Goal: Communication & Community: Answer question/provide support

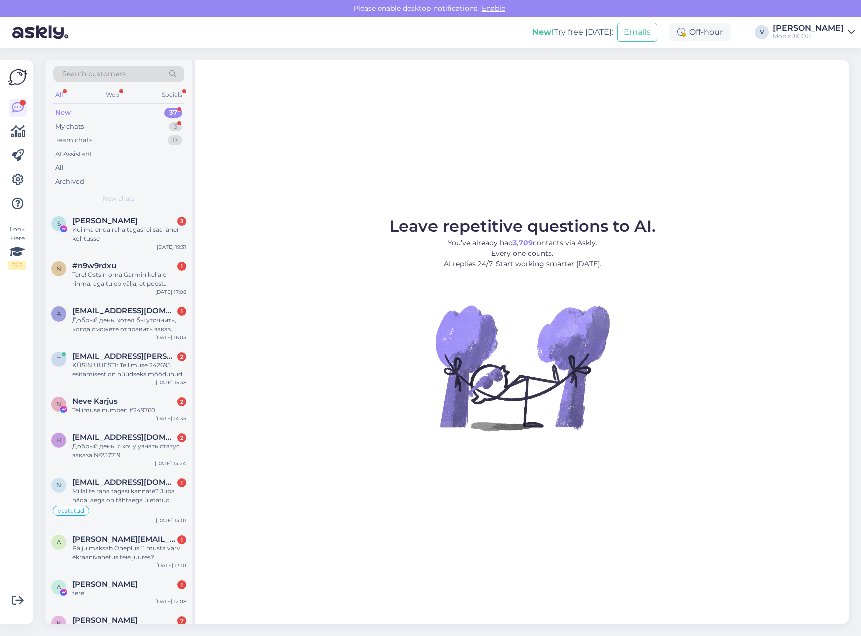
click at [115, 112] on div "New 37" at bounding box center [118, 113] width 131 height 14
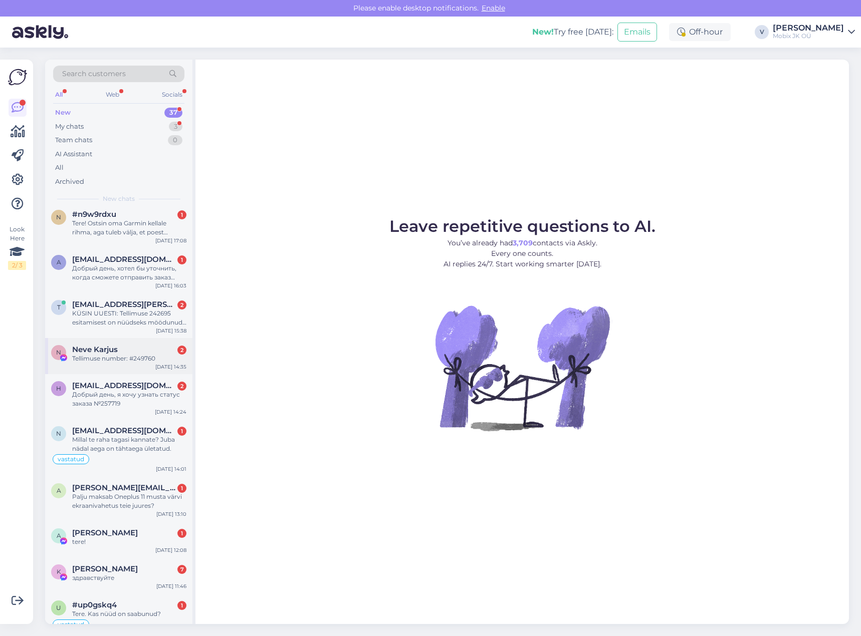
scroll to position [50, 0]
click at [120, 449] on div "Millal te raha tagasi kannate? Juba nädal aega on tähtaega ületatud." at bounding box center [129, 446] width 114 height 18
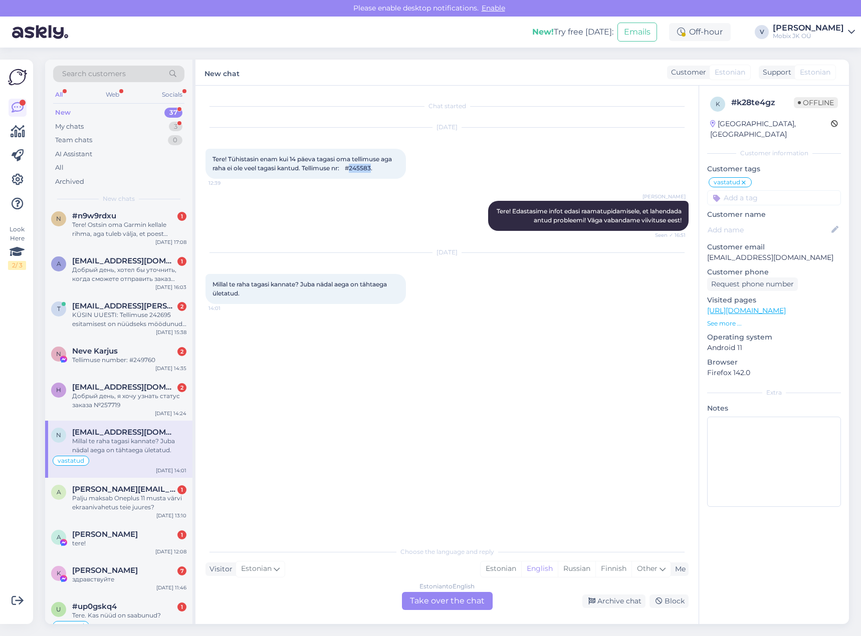
drag, startPoint x: 358, startPoint y: 169, endPoint x: 380, endPoint y: 166, distance: 22.2
click at [380, 166] on span "Tere! Tühistasin enam kui 14 päeva tagasi oma tellimuse aga raha ei ole veel ta…" at bounding box center [302, 163] width 181 height 17
copy span "245583"
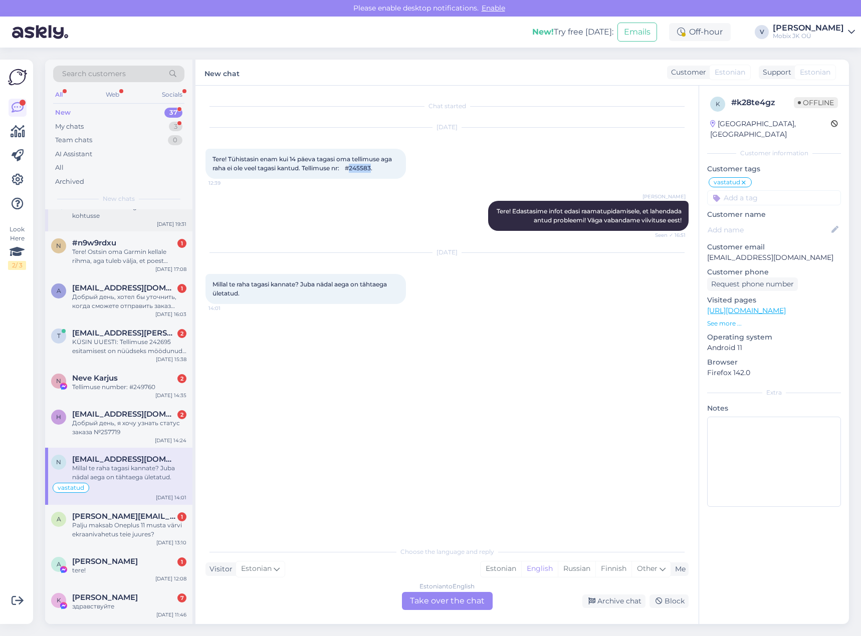
scroll to position [0, 0]
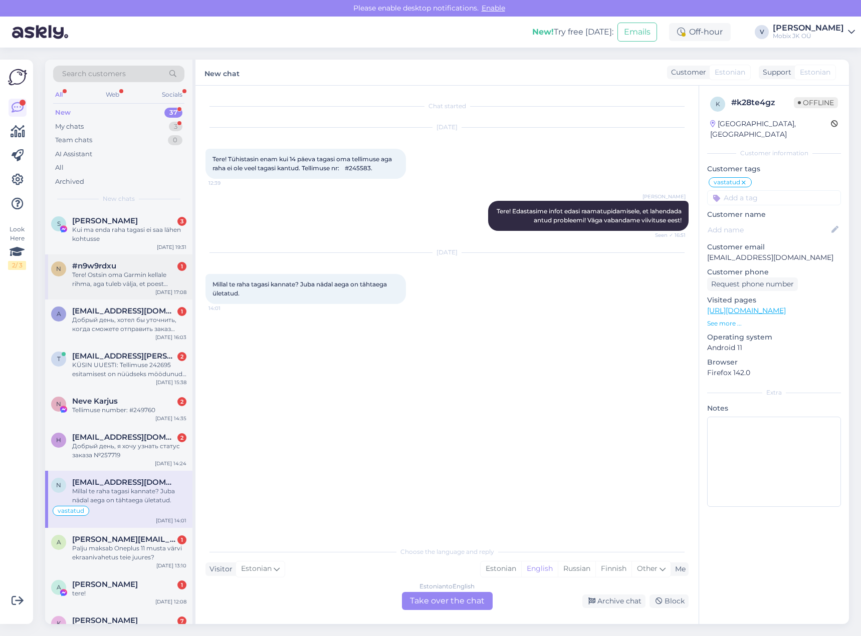
click at [145, 288] on div "Tere! Ostsin oma Garmin kellale rihma, aga tuleb välja, et poest ostetud [PERSO…" at bounding box center [129, 280] width 114 height 18
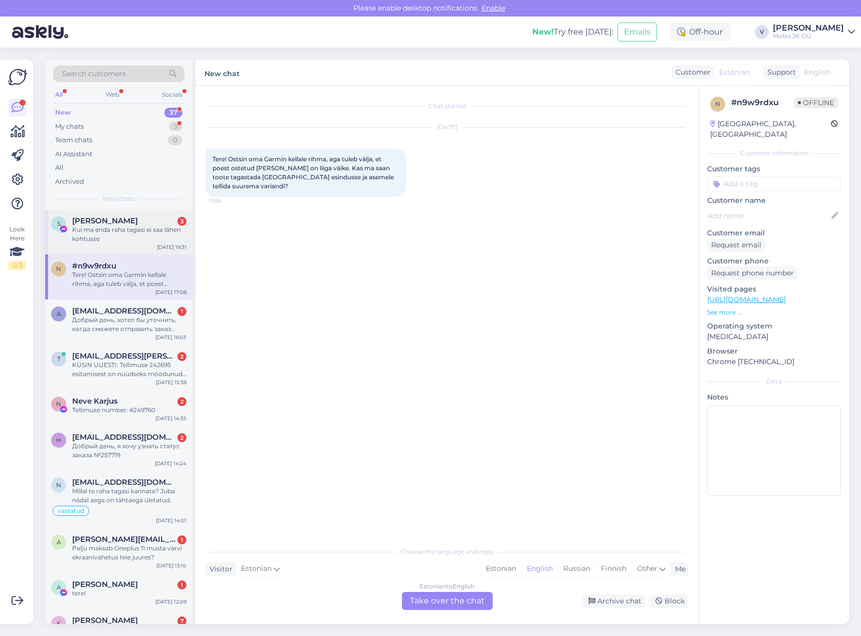
click at [120, 236] on div "Kui ma enda raha tagasi ei saa lähen kohtusse" at bounding box center [129, 235] width 114 height 18
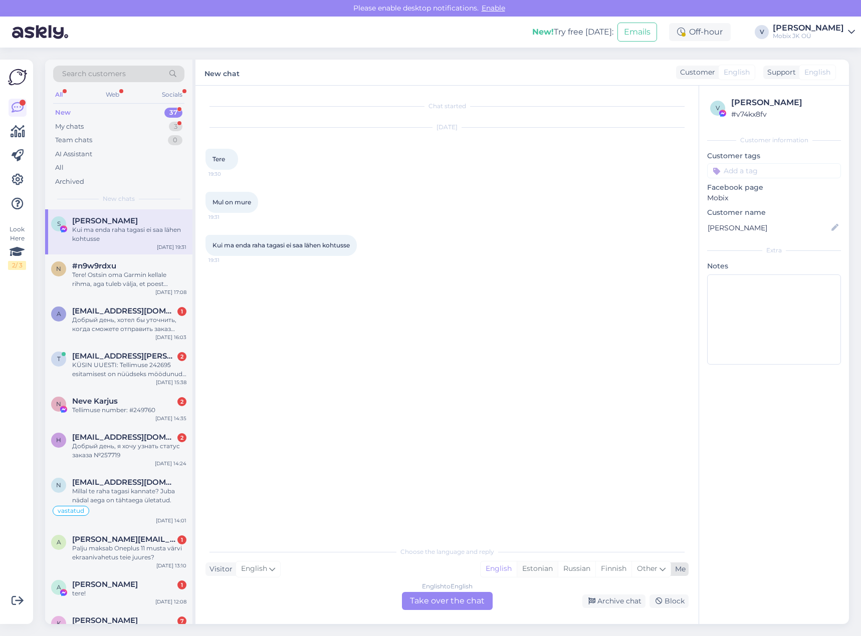
click at [535, 570] on div "Estonian" at bounding box center [537, 569] width 41 height 15
click at [495, 570] on div "English" at bounding box center [499, 569] width 36 height 15
click at [460, 593] on div "English to English Take over the chat" at bounding box center [447, 601] width 91 height 18
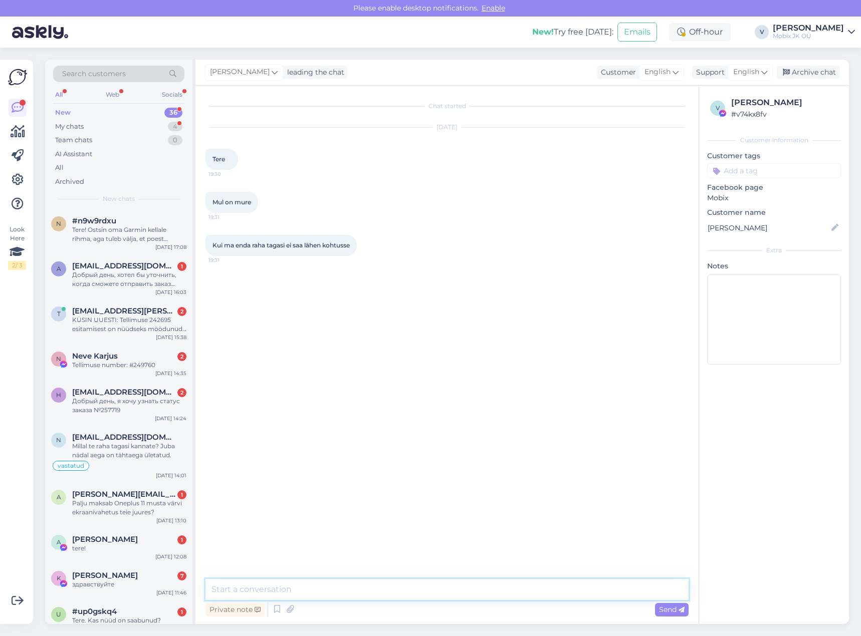
click at [460, 593] on textarea at bounding box center [446, 589] width 483 height 21
type textarea "Tere! Palun täpsustage kuidas oli Teie tellimuse number?"
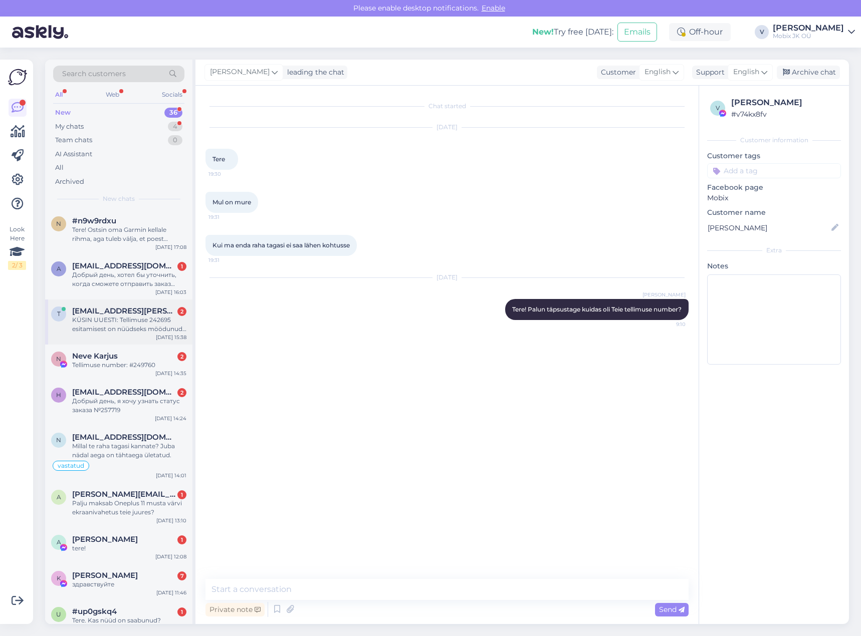
click at [150, 328] on div "KÜSIN UUESTI: Tellimuse 242695 esitamisest on nüüdseks möödunud üle kuu. [PERSO…" at bounding box center [129, 325] width 114 height 18
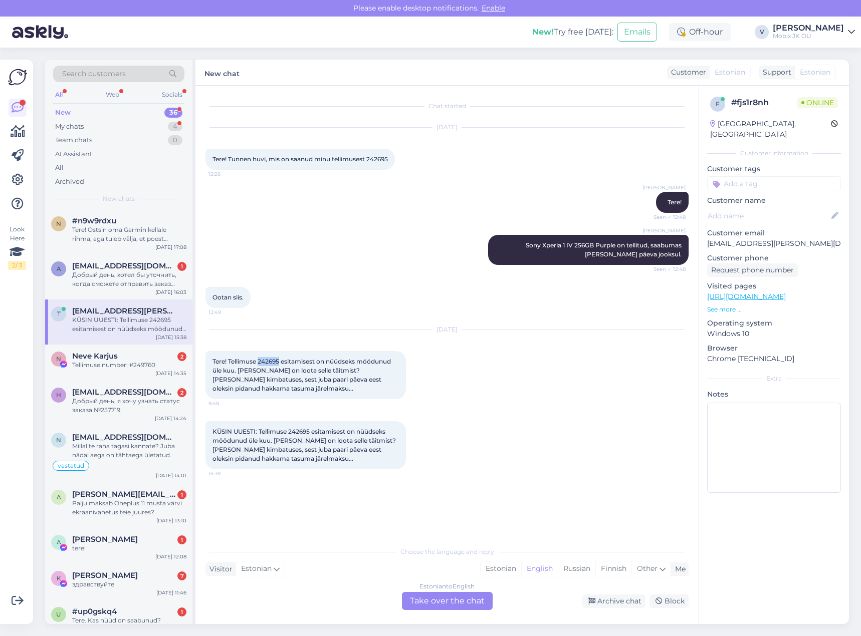
drag, startPoint x: 260, startPoint y: 362, endPoint x: 280, endPoint y: 361, distance: 20.1
click at [280, 361] on span "Tere! Tellimuse 242695 esitamisest on nüüdseks möödunud üle kuu. [PERSON_NAME] …" at bounding box center [302, 375] width 180 height 35
copy span "242695"
click at [492, 567] on div "Estonian" at bounding box center [501, 569] width 41 height 15
click at [469, 596] on div "Estonian to Estonian Take over the chat" at bounding box center [447, 601] width 91 height 18
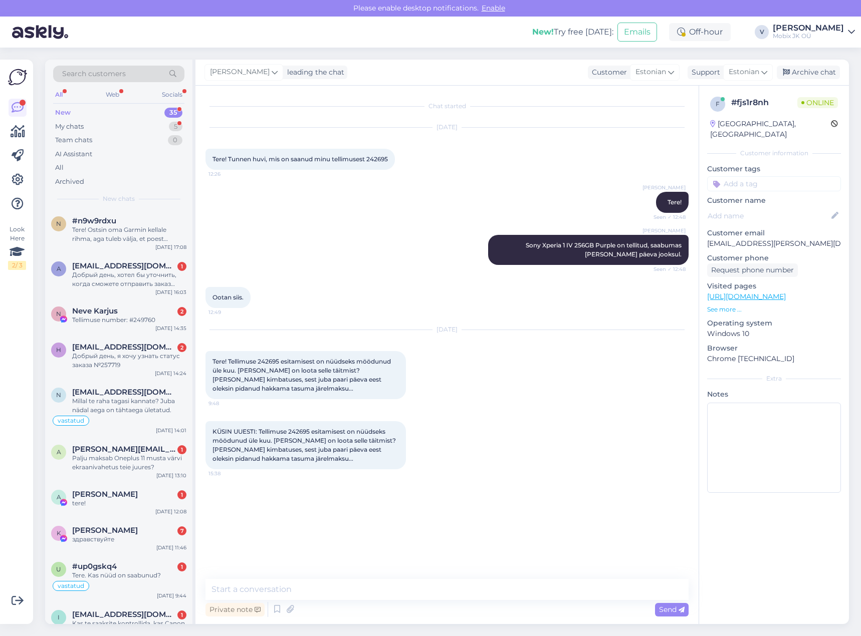
click at [469, 594] on textarea at bounding box center [446, 589] width 483 height 21
type textarea "Tere! Telefon saabub lattu uuel nädalal, kahjuks sellel nädalal [PERSON_NAME] j…"
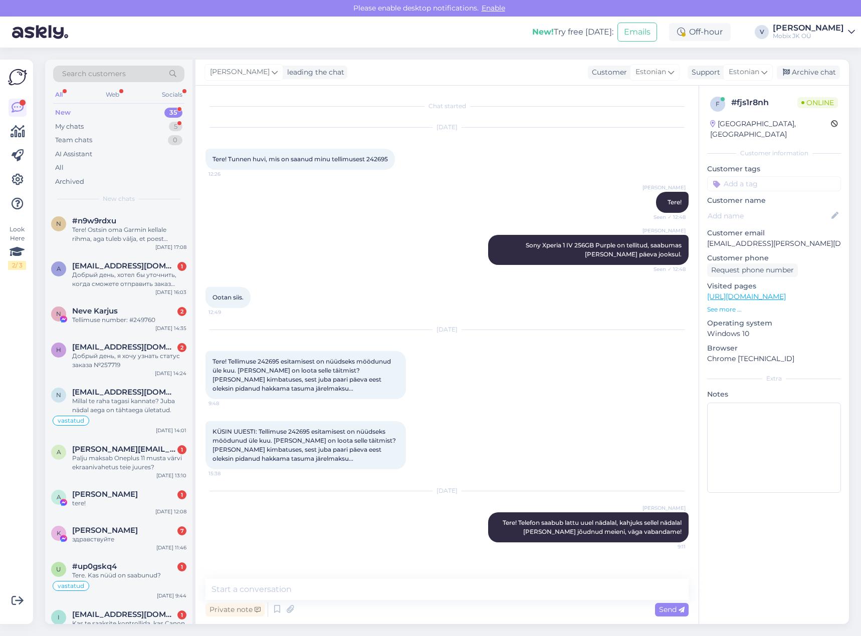
click at [770, 176] on input at bounding box center [774, 183] width 134 height 15
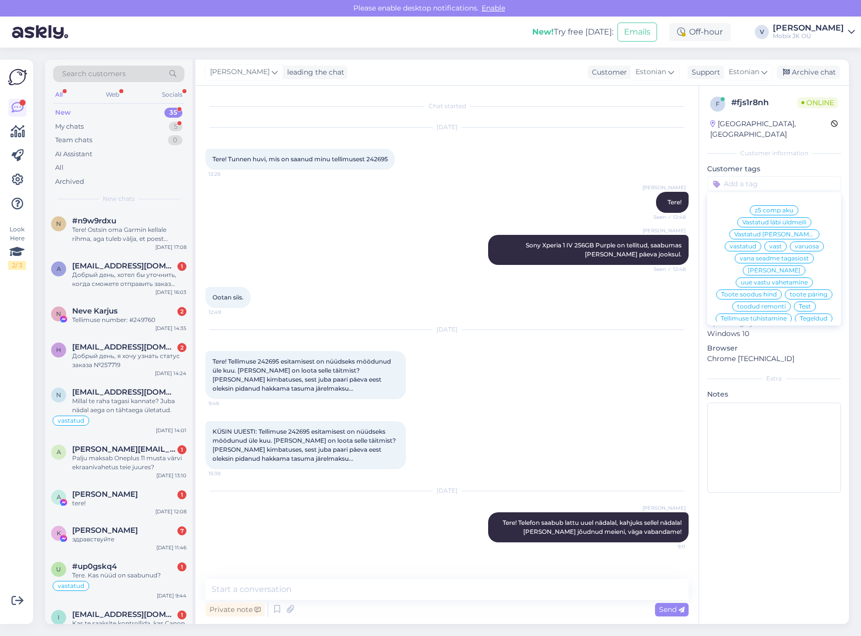
click at [756, 244] on span "vastatud" at bounding box center [743, 247] width 27 height 6
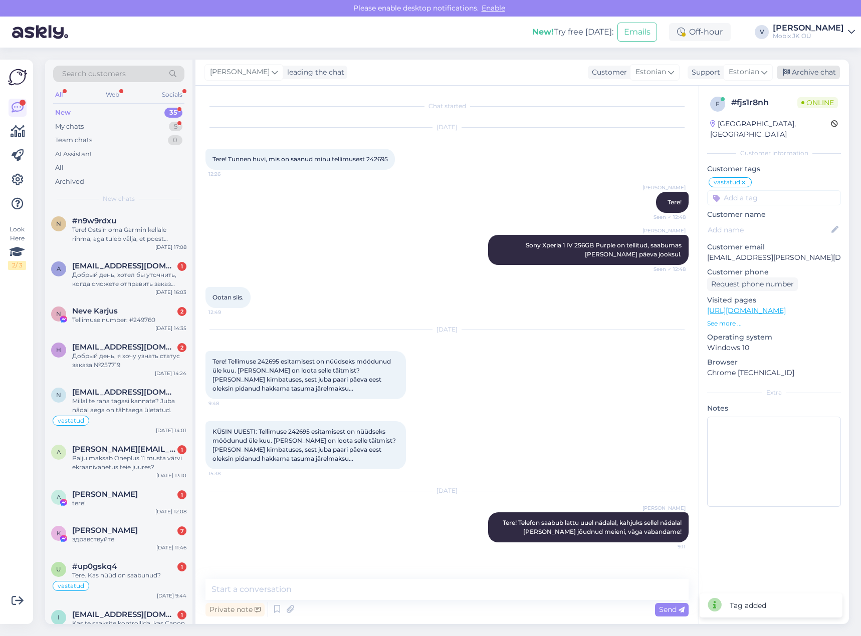
drag, startPoint x: 804, startPoint y: 75, endPoint x: 824, endPoint y: 70, distance: 21.0
click at [804, 75] on div "Archive chat" at bounding box center [808, 73] width 63 height 14
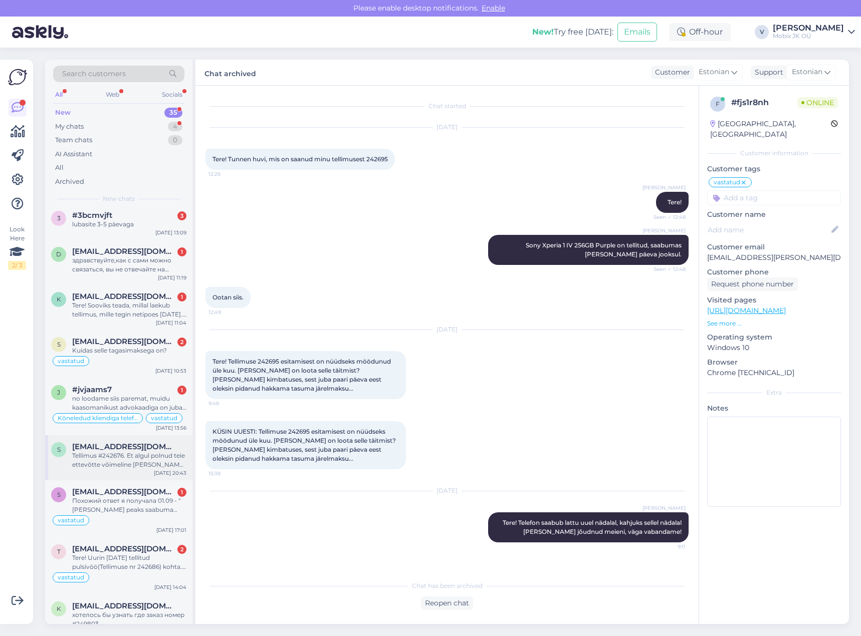
scroll to position [929, 0]
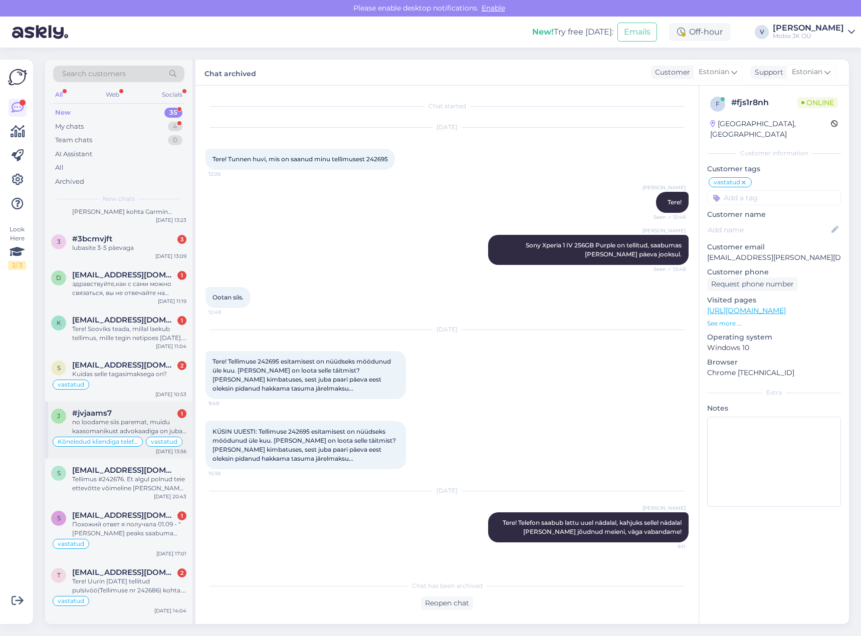
click at [148, 423] on div "no loodame siis paremat, muidu kaasomanikust advokaadiga on juba räägitud [PERS…" at bounding box center [129, 427] width 114 height 18
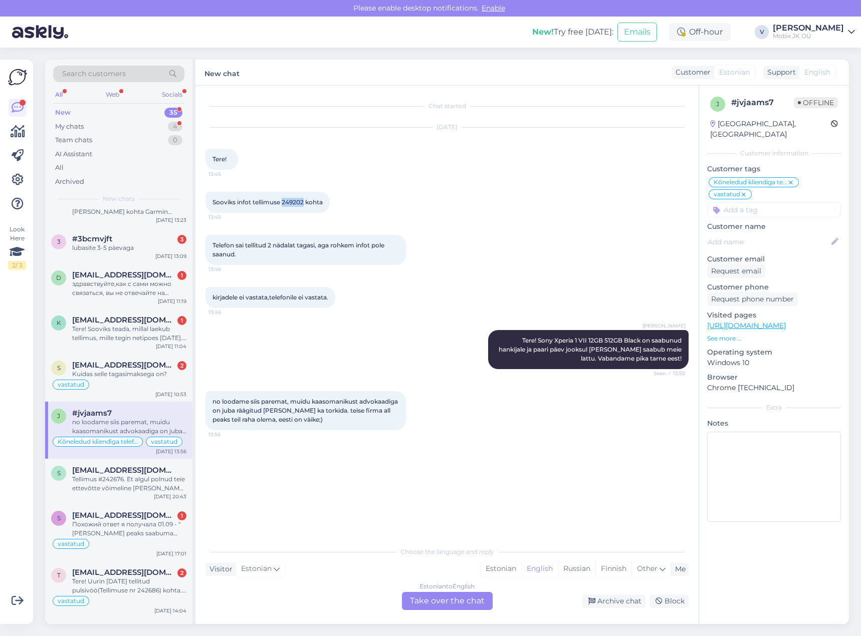
drag, startPoint x: 283, startPoint y: 201, endPoint x: 303, endPoint y: 199, distance: 20.7
click at [303, 199] on span "Sooviks infot tellimuse 249202 kohta" at bounding box center [267, 202] width 110 height 8
copy span "249202"
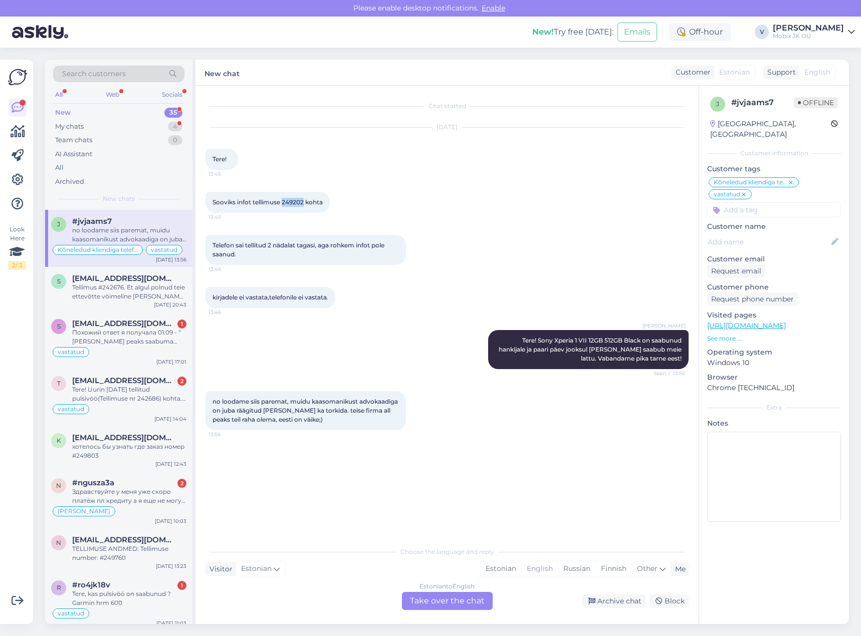
scroll to position [1230, 0]
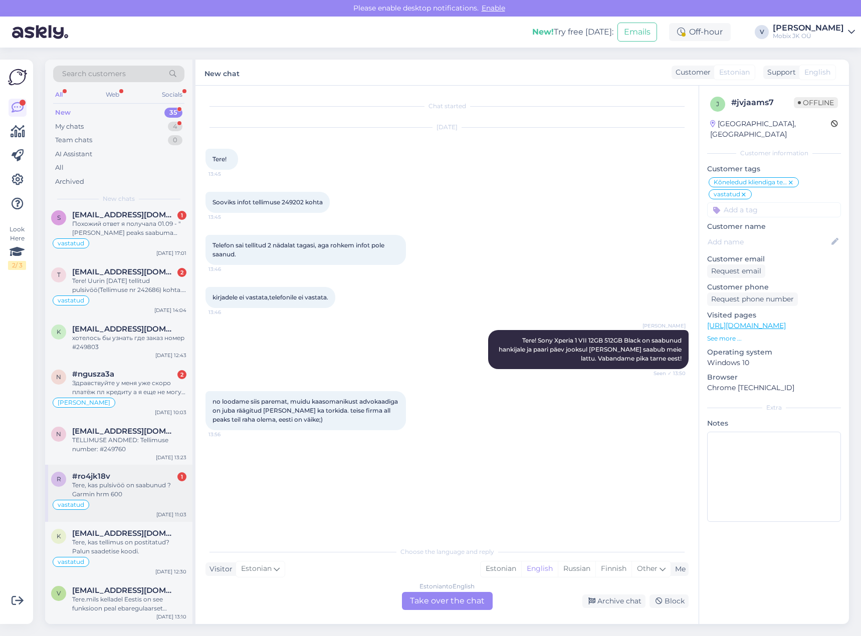
click at [138, 510] on div "vastatud" at bounding box center [118, 505] width 135 height 12
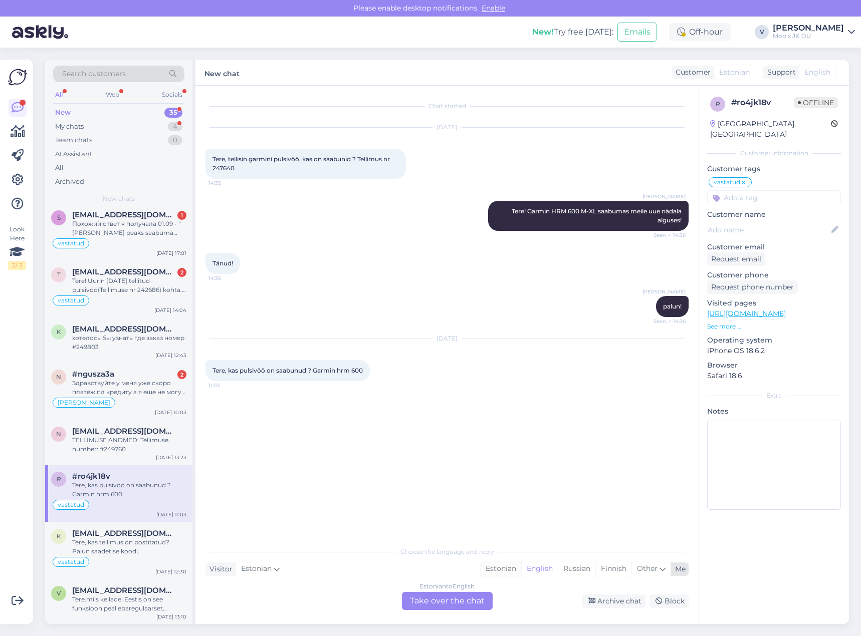
click at [506, 569] on div "Estonian" at bounding box center [501, 569] width 41 height 15
click at [476, 599] on div "Estonian to Estonian Take over the chat" at bounding box center [447, 601] width 91 height 18
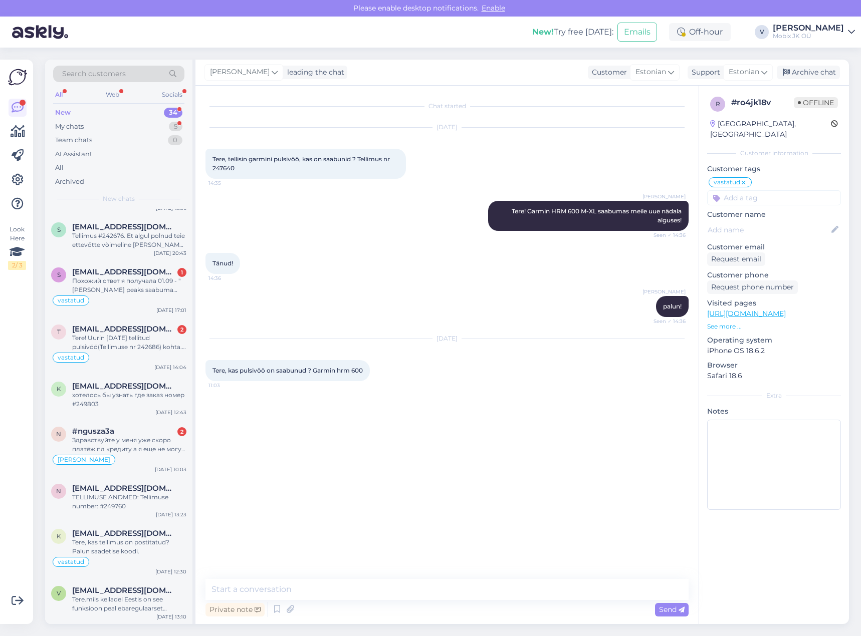
scroll to position [0, 0]
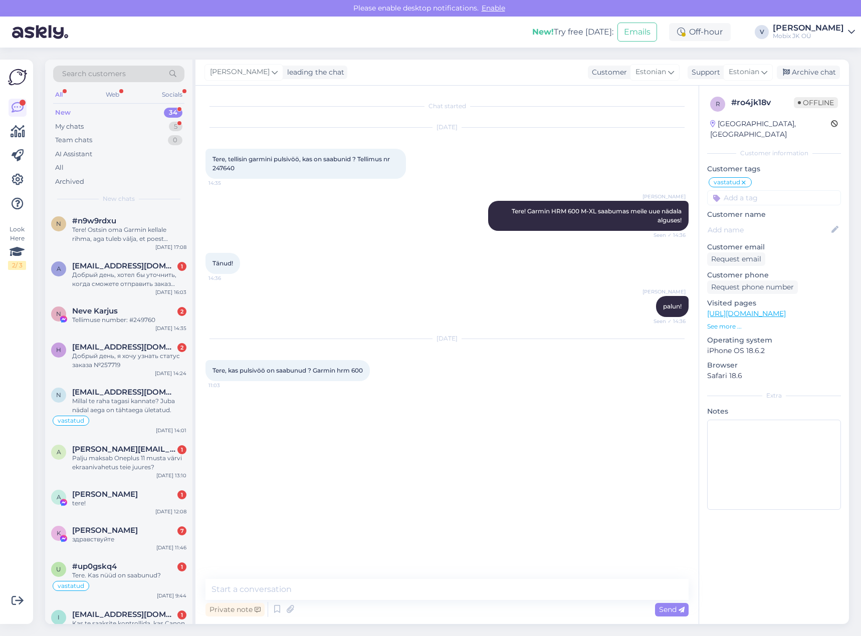
click at [476, 594] on textarea at bounding box center [446, 589] width 483 height 21
click at [219, 168] on span "Tere, tellisin garmini pulsivöö, kas on saabunid ? Tellimus nr 247640" at bounding box center [301, 163] width 179 height 17
copy div "247640 14:35"
click at [450, 597] on textarea "Tere! Kahjuks ei ole veel saabunud" at bounding box center [446, 589] width 483 height 21
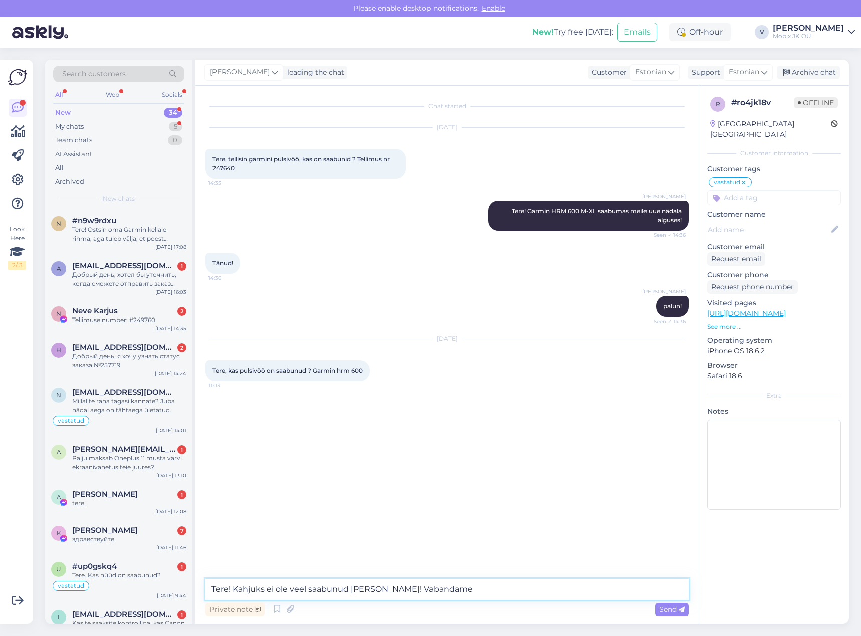
type textarea "Tere! Kahjuks ei ole veel saabunud [PERSON_NAME]! Vabandame!"
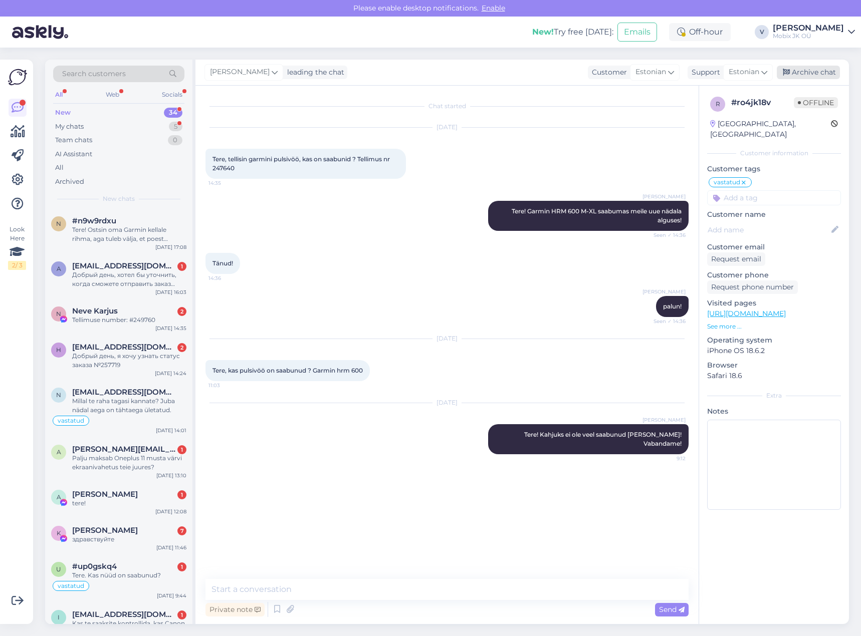
click at [825, 68] on div "Archive chat" at bounding box center [808, 73] width 63 height 14
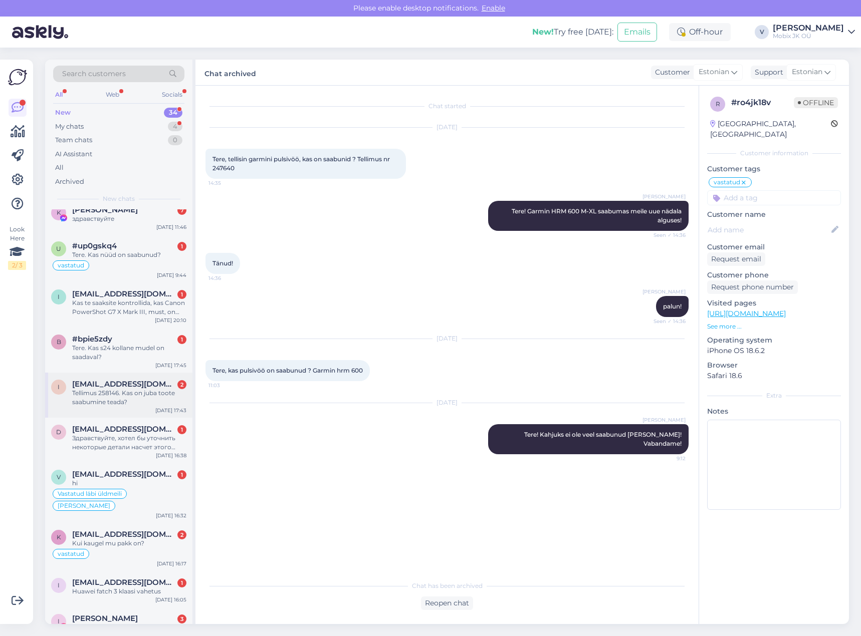
scroll to position [220, 0]
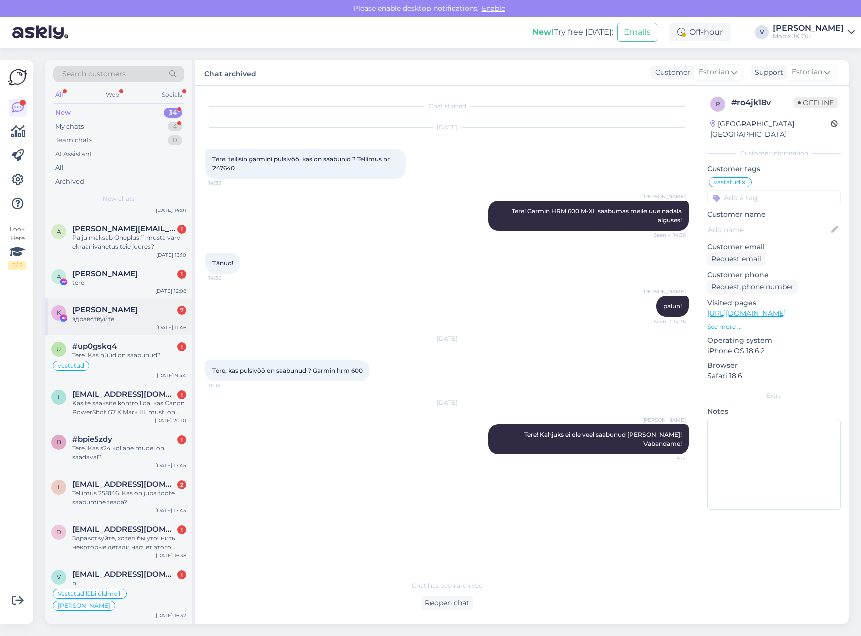
click at [119, 305] on div "K [PERSON_NAME] 7 здравствуйте [DATE] 11:46" at bounding box center [118, 317] width 147 height 36
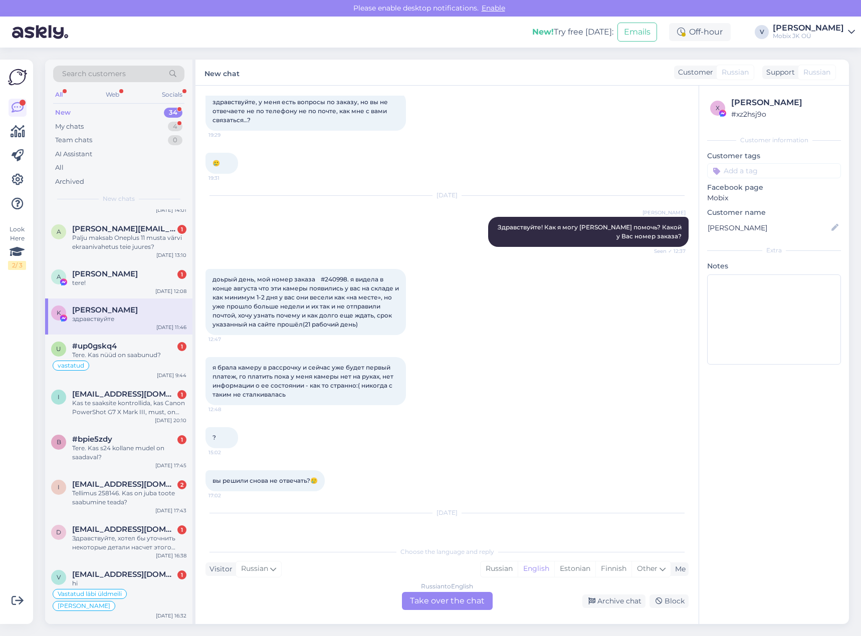
scroll to position [48, 0]
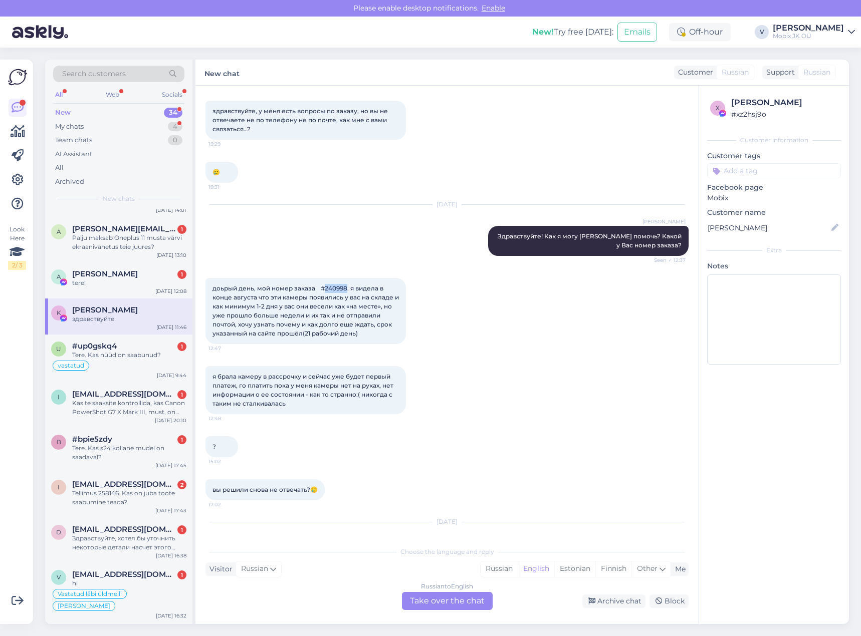
drag, startPoint x: 349, startPoint y: 289, endPoint x: 356, endPoint y: 288, distance: 7.0
click at [356, 288] on span "доьрый день, мой номер заказа #240998. я видела в конце августа что эти камеры …" at bounding box center [306, 311] width 188 height 53
copy span "240998"
click at [761, 169] on input at bounding box center [774, 170] width 134 height 15
type input "meil"
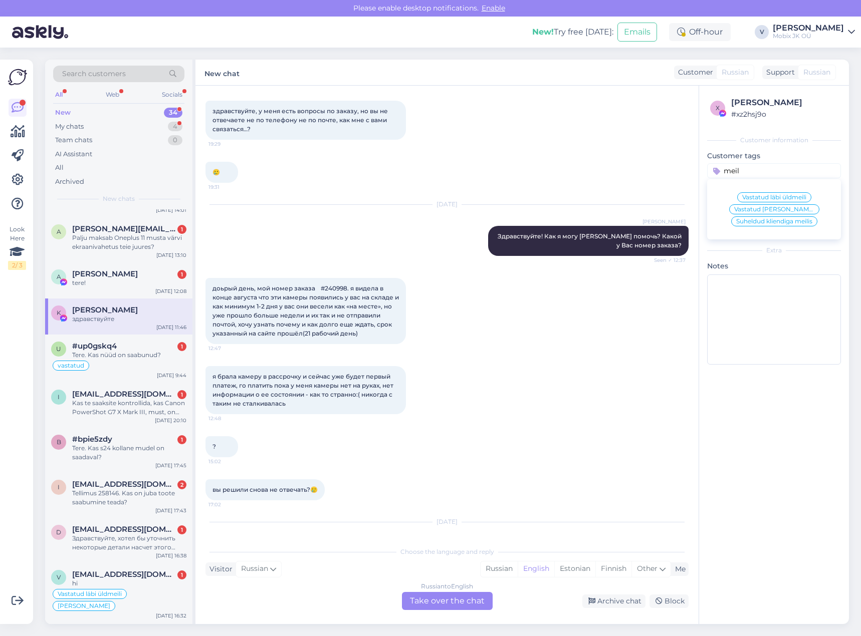
click at [771, 196] on span "Vastatud läbi üldmeili" at bounding box center [774, 197] width 64 height 6
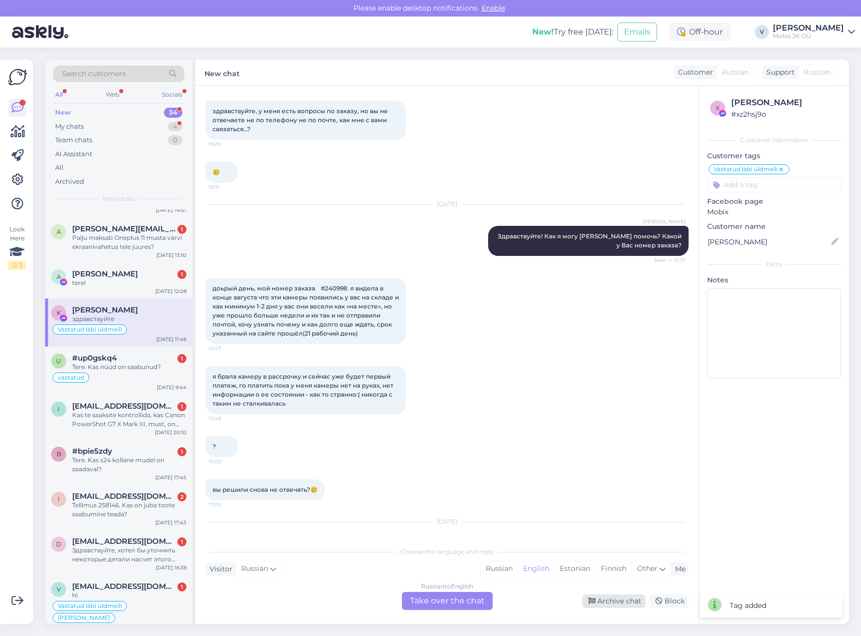
click at [624, 598] on div "Archive chat" at bounding box center [613, 602] width 63 height 14
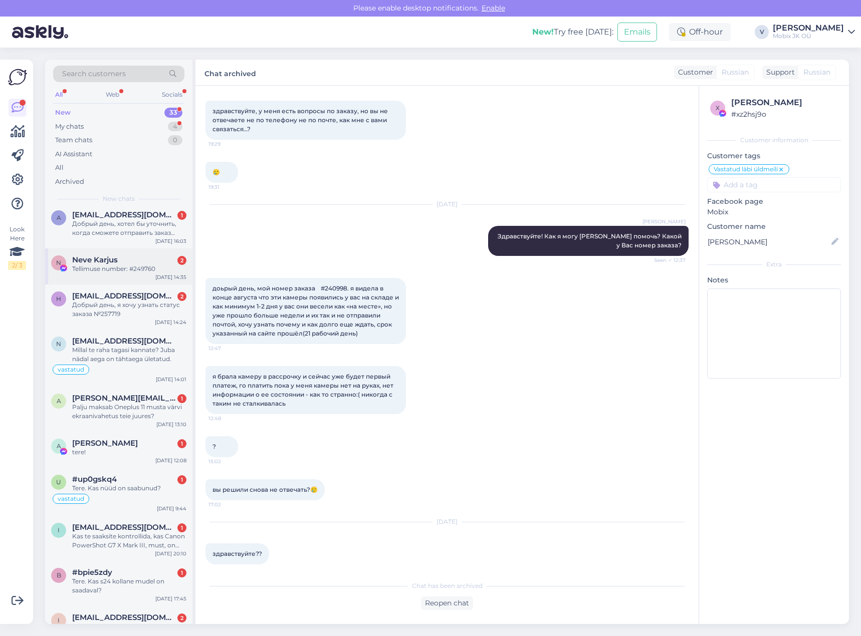
scroll to position [50, 0]
click at [126, 266] on div "Tellimuse number: #249760" at bounding box center [129, 270] width 114 height 9
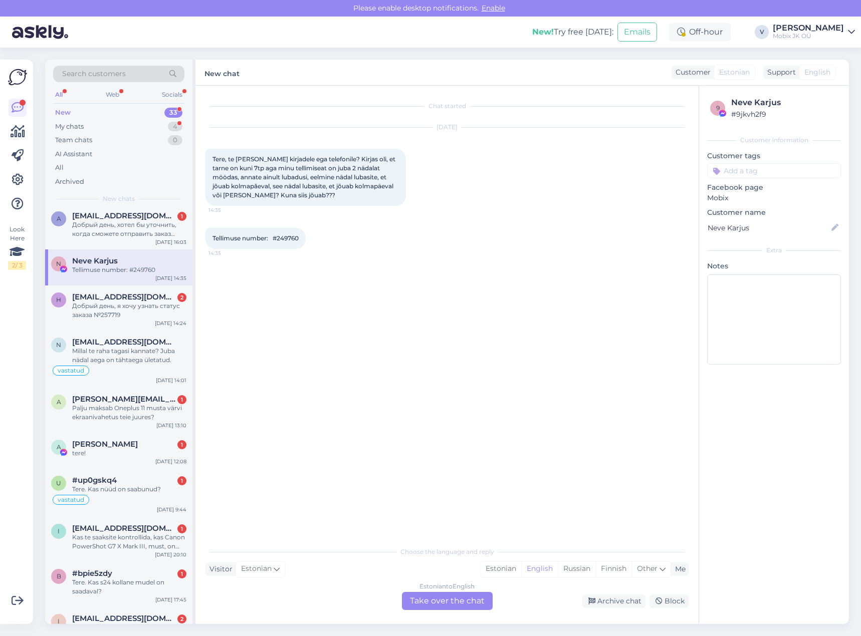
click at [754, 173] on input at bounding box center [774, 170] width 134 height 15
type input "kõ"
click at [797, 196] on span "Kõneledud kliendiga telefoni teel" at bounding box center [774, 197] width 80 height 6
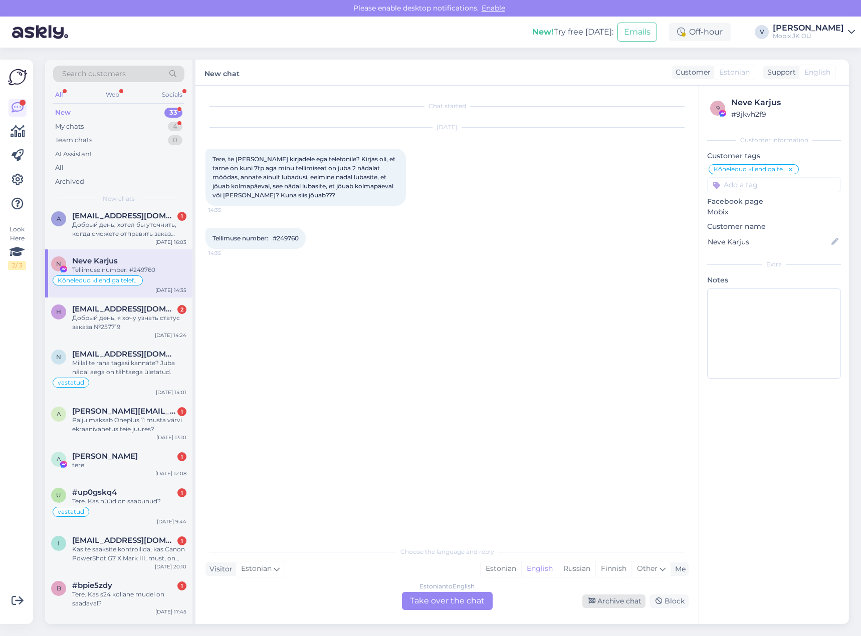
click at [606, 599] on div "Archive chat" at bounding box center [613, 602] width 63 height 14
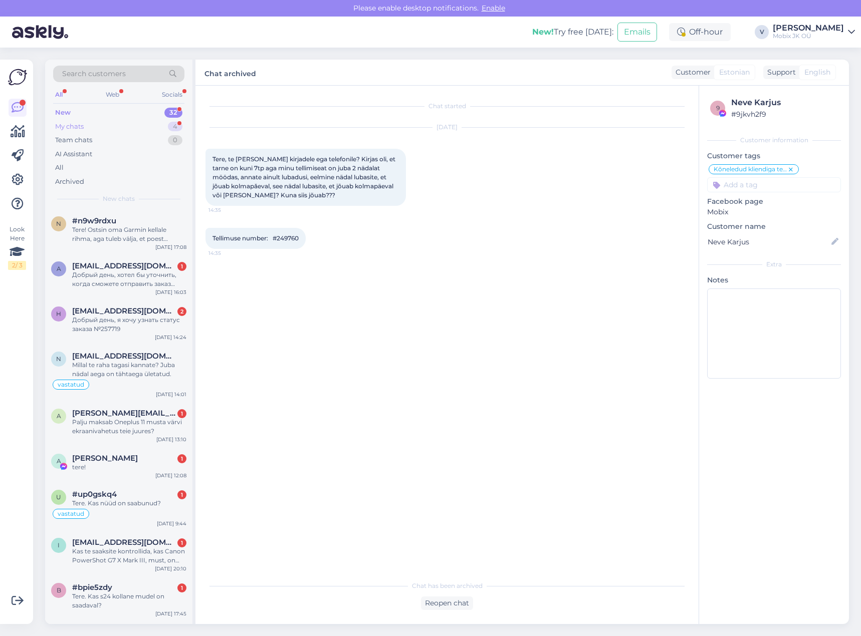
click at [144, 129] on div "My chats 4" at bounding box center [118, 127] width 131 height 14
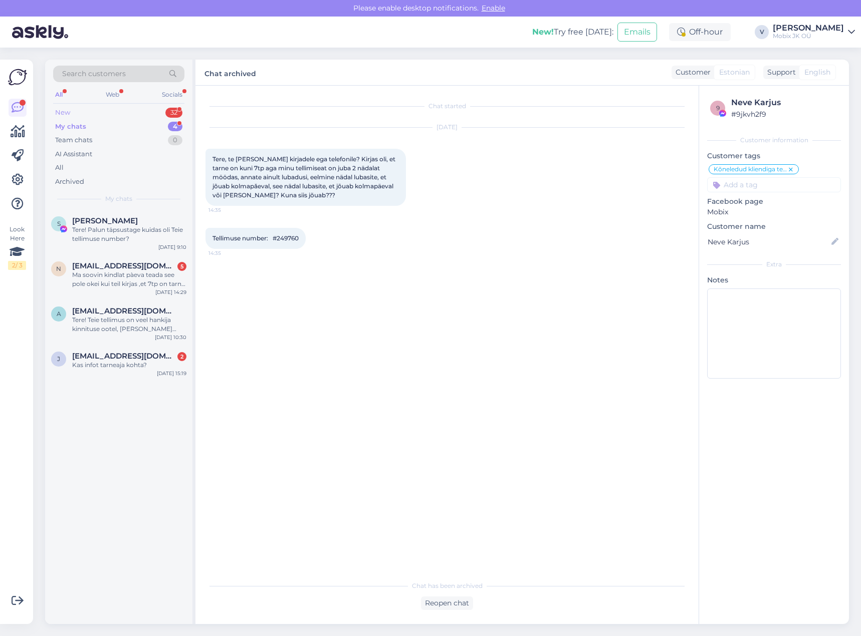
click at [151, 113] on div "New 32" at bounding box center [118, 113] width 131 height 14
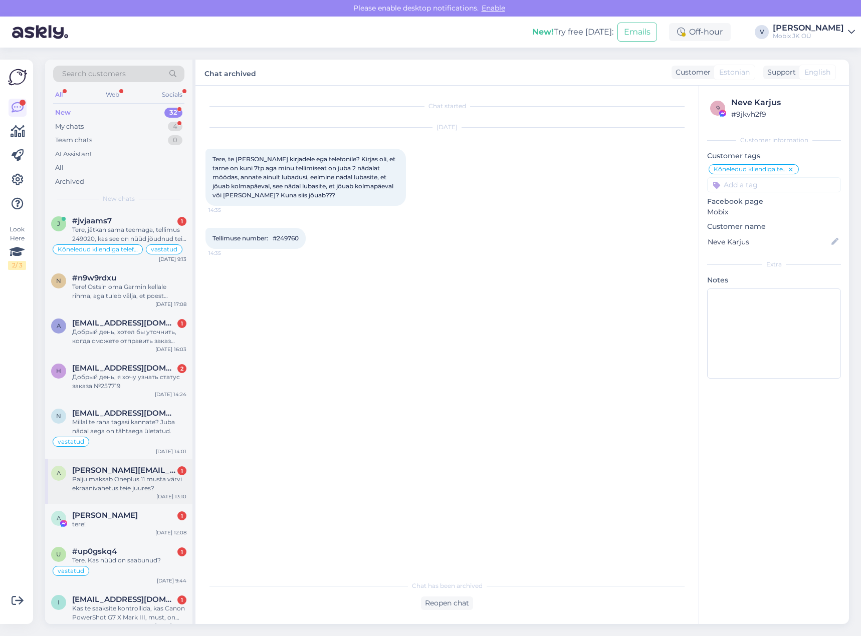
click at [160, 489] on div "Palju maksab Oneplus 11 musta värvi ekraanivahetus teie juures?" at bounding box center [129, 484] width 114 height 18
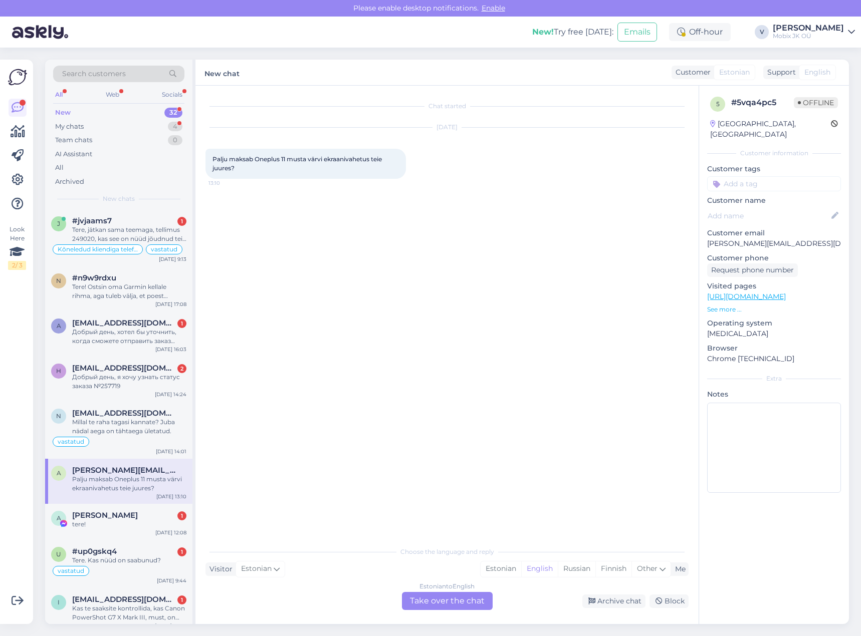
click at [476, 599] on div "Estonian to English Take over the chat" at bounding box center [447, 601] width 91 height 18
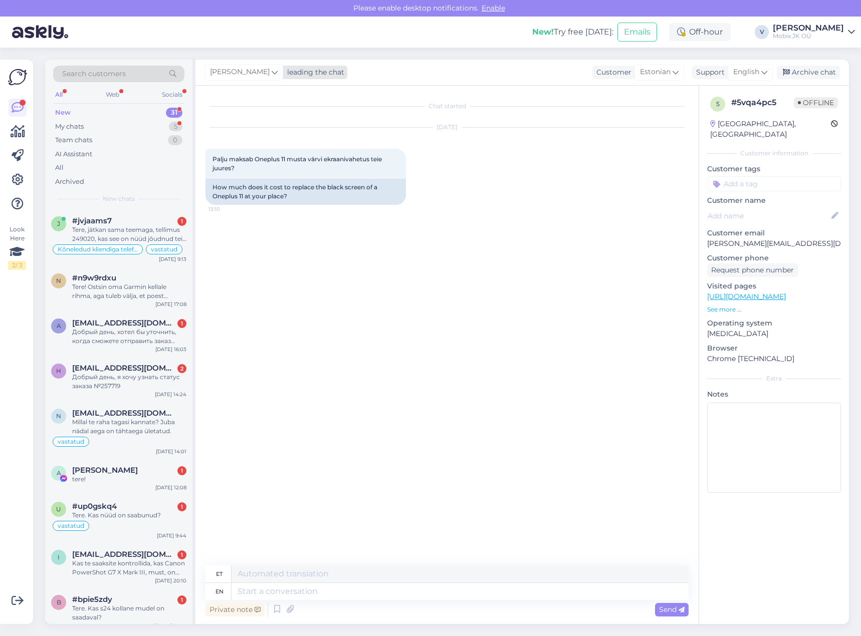
click at [288, 70] on div "leading the chat" at bounding box center [313, 72] width 61 height 11
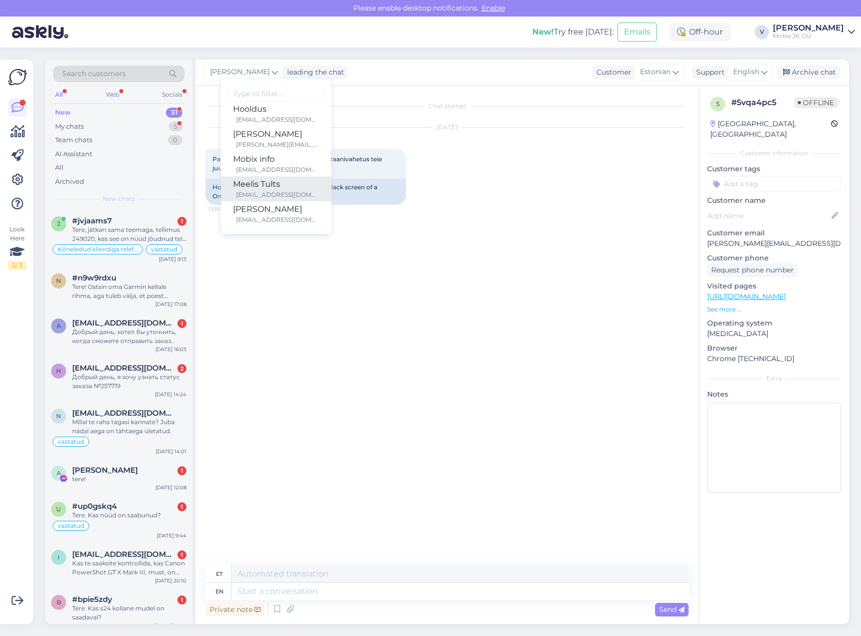
scroll to position [50, 0]
click at [256, 177] on div "[EMAIL_ADDRESS][DOMAIN_NAME]" at bounding box center [277, 177] width 83 height 9
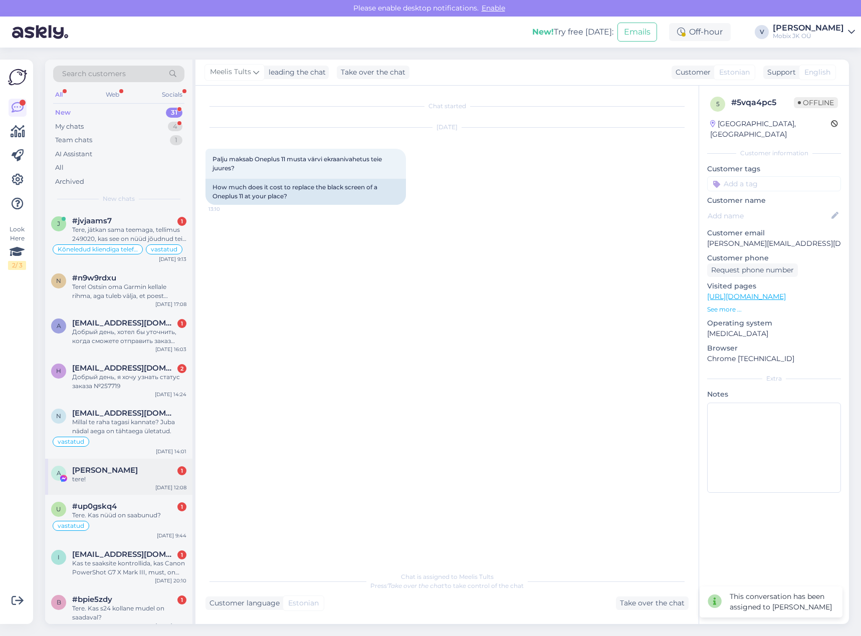
click at [138, 473] on span "[PERSON_NAME]" at bounding box center [105, 470] width 66 height 9
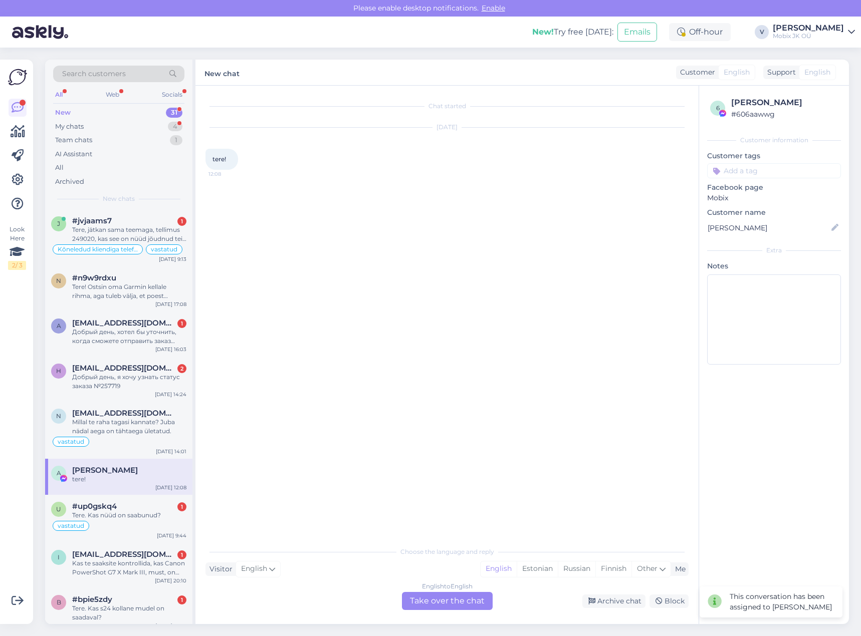
click at [473, 601] on div "English to English Take over the chat" at bounding box center [447, 601] width 91 height 18
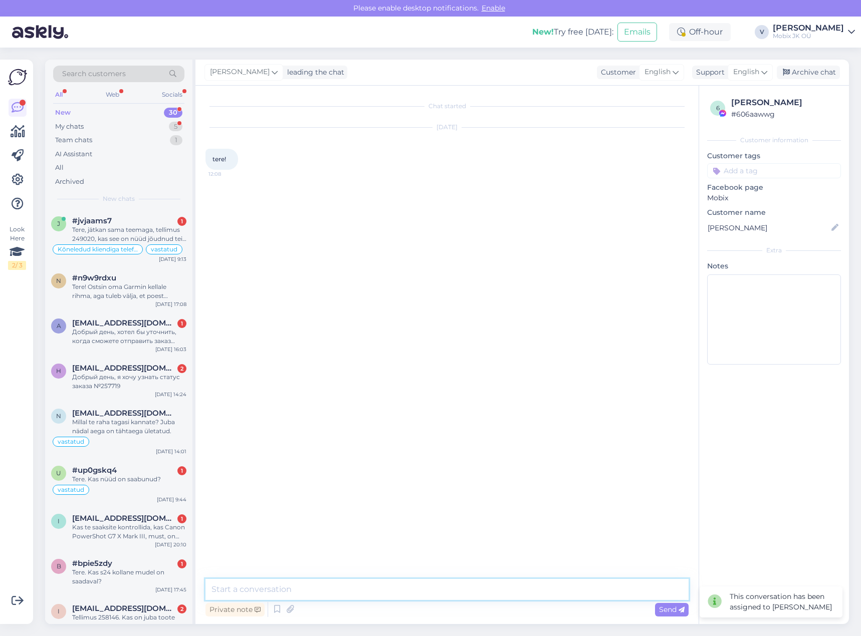
click at [472, 597] on textarea at bounding box center [446, 589] width 483 height 21
type textarea "Tere!"
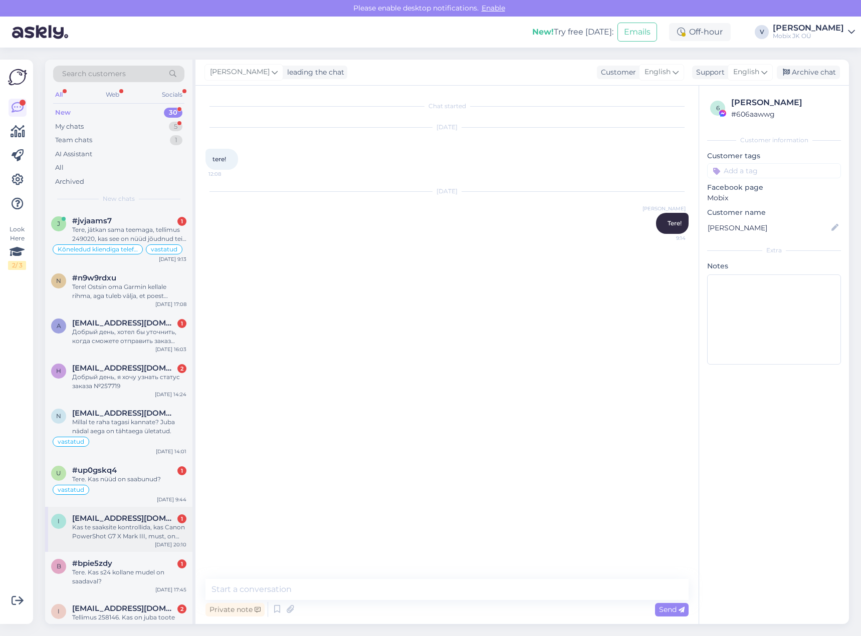
click at [113, 532] on div "Kas te saaksite kontrollida, kas Canon PowerShot G7 X Mark III, must, on kindla…" at bounding box center [129, 532] width 114 height 18
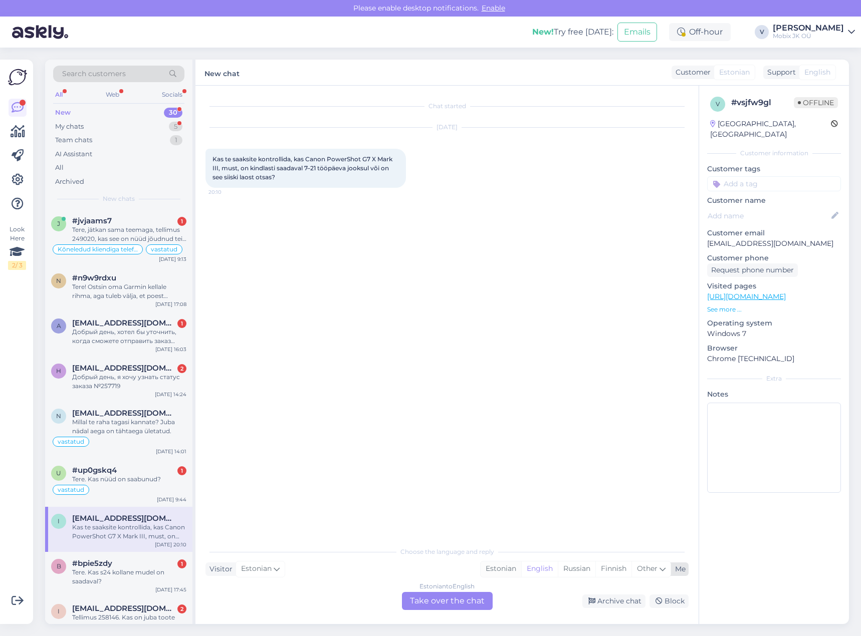
click at [495, 565] on div "Estonian" at bounding box center [501, 569] width 41 height 15
click at [484, 594] on div "Estonian to Estonian Take over the chat" at bounding box center [447, 601] width 91 height 18
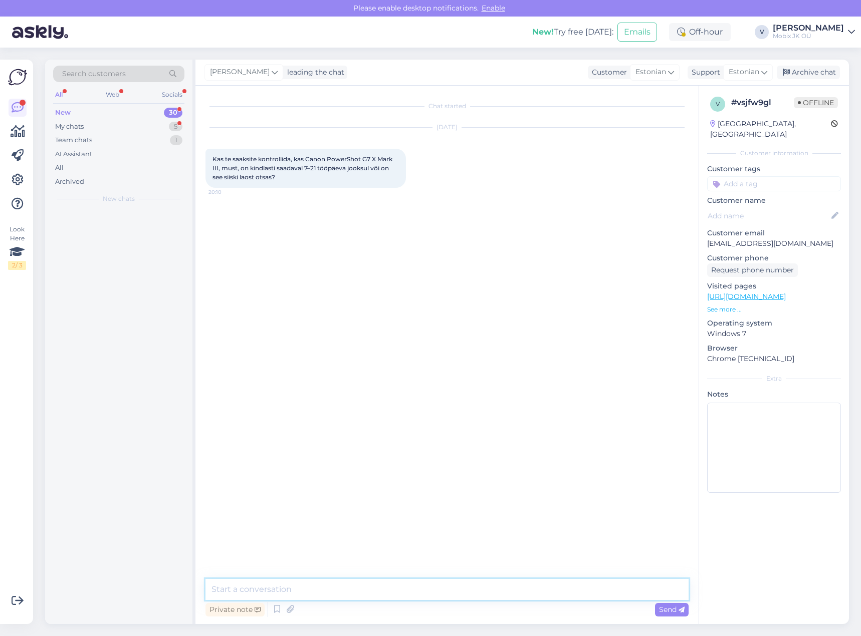
drag, startPoint x: 484, startPoint y: 594, endPoint x: 480, endPoint y: 582, distance: 13.0
click at [480, 594] on textarea at bounding box center [446, 589] width 483 height 21
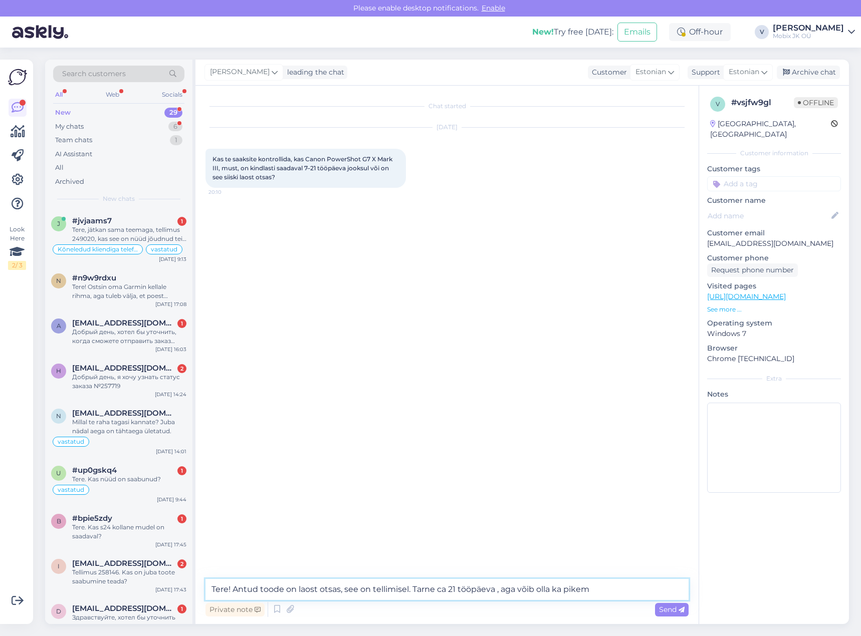
type textarea "Tere! Antud toode on laost otsas, see on tellimisel. Tarne ca 21 tööpäeva , aga…"
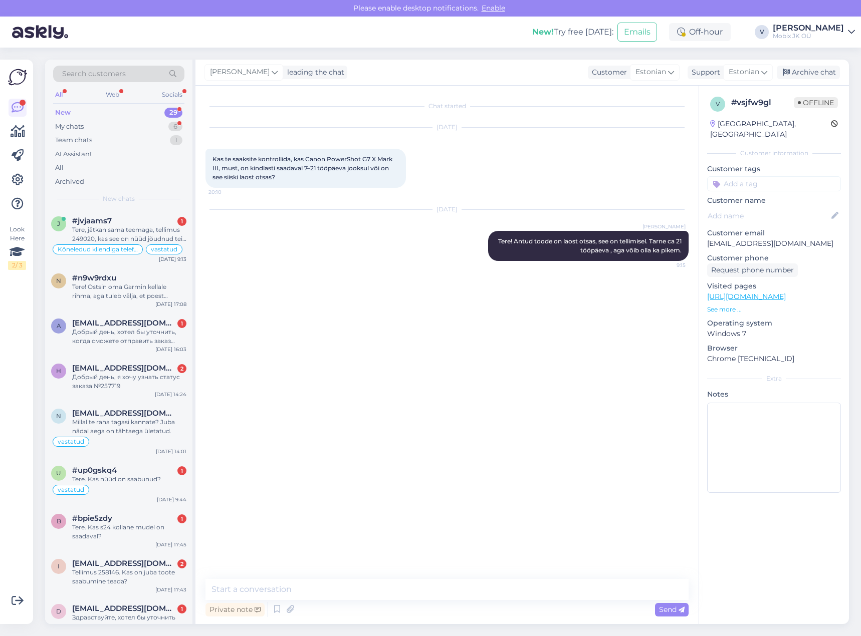
click at [764, 176] on input at bounding box center [774, 183] width 134 height 15
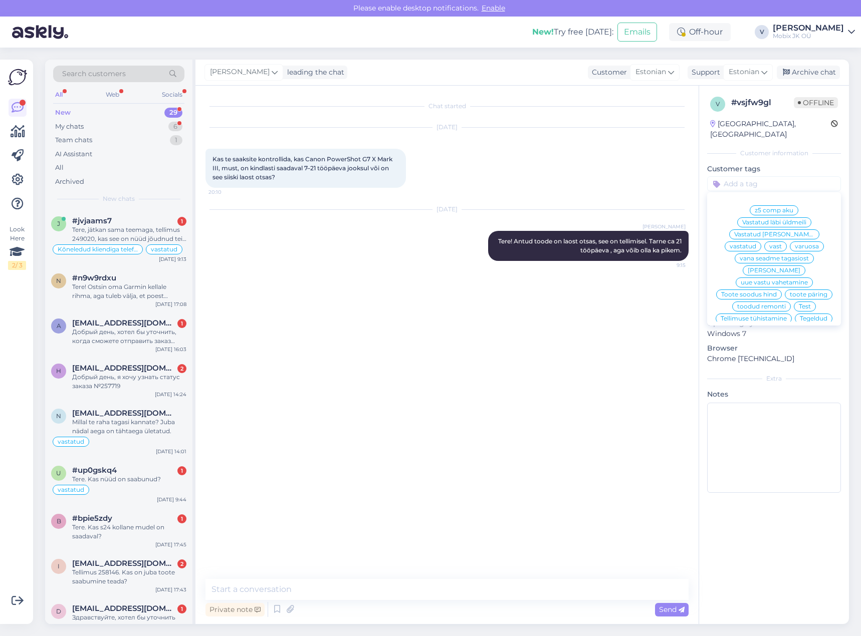
click at [756, 244] on span "vastatud" at bounding box center [743, 247] width 27 height 6
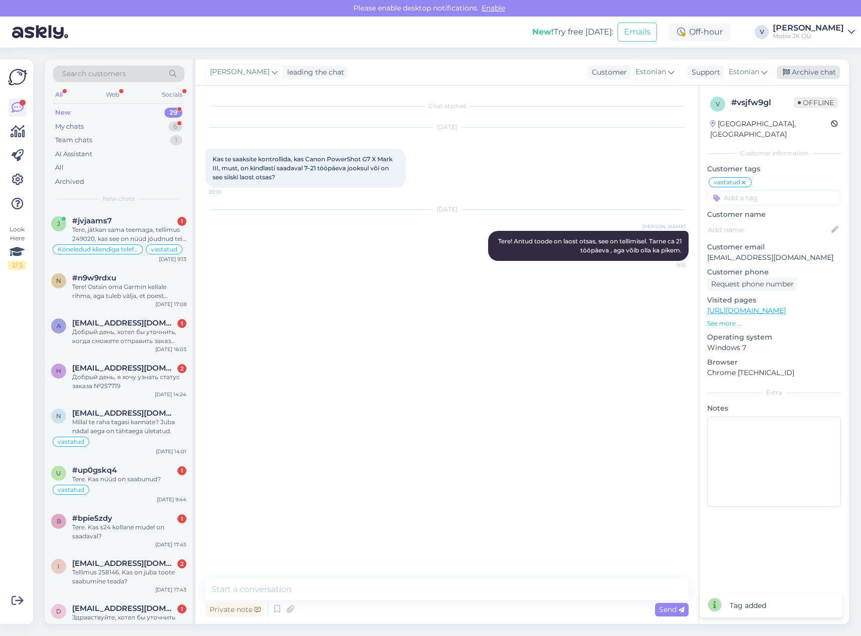
click at [815, 72] on div "Archive chat" at bounding box center [808, 73] width 63 height 14
click at [166, 487] on div "vastatud" at bounding box center [118, 490] width 135 height 12
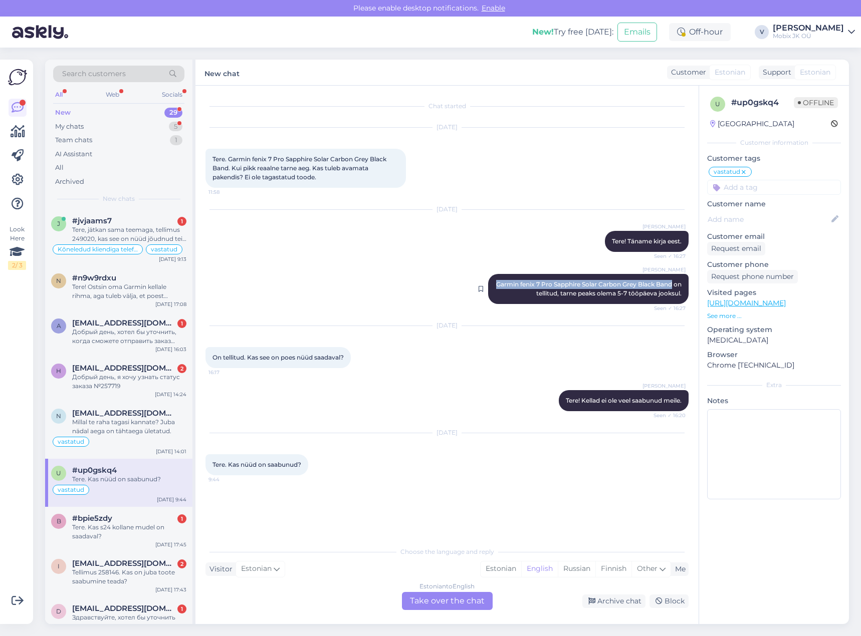
drag, startPoint x: 504, startPoint y: 285, endPoint x: 688, endPoint y: 284, distance: 183.4
click at [682, 284] on span "Garmin fenix 7 Pro Sapphire Solar Carbon Grey Black Band on tellitud, tarne pea…" at bounding box center [589, 289] width 187 height 17
copy span "Garmin fenix 7 Pro Sapphire Solar Carbon Grey Black Band"
click at [493, 569] on div "Estonian" at bounding box center [501, 569] width 41 height 15
click at [471, 595] on div "Estonian to Estonian Take over the chat" at bounding box center [447, 601] width 91 height 18
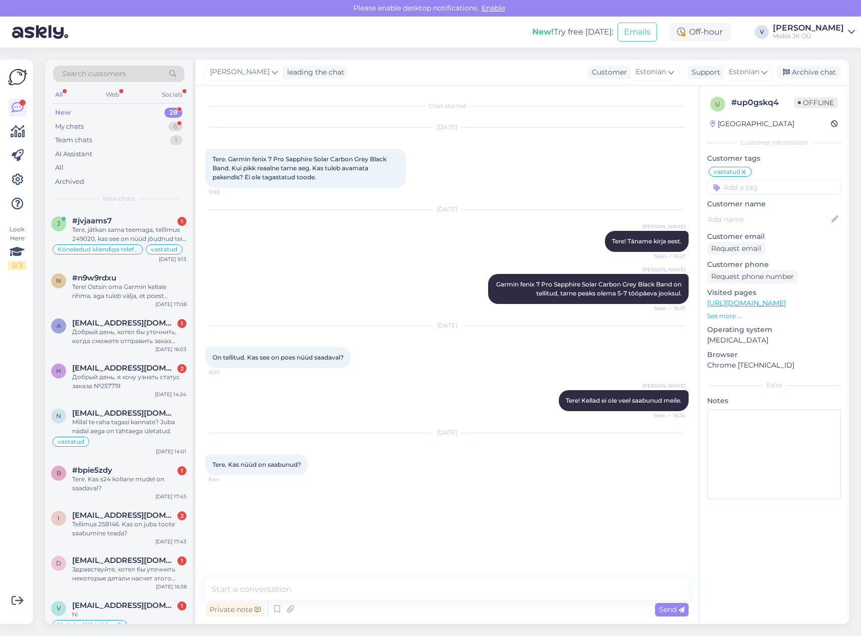
click at [469, 593] on textarea at bounding box center [446, 589] width 483 height 21
type textarea "Tere! Ei ole veel saabunud [PERSON_NAME]."
click at [816, 73] on div "Archive chat" at bounding box center [808, 73] width 63 height 14
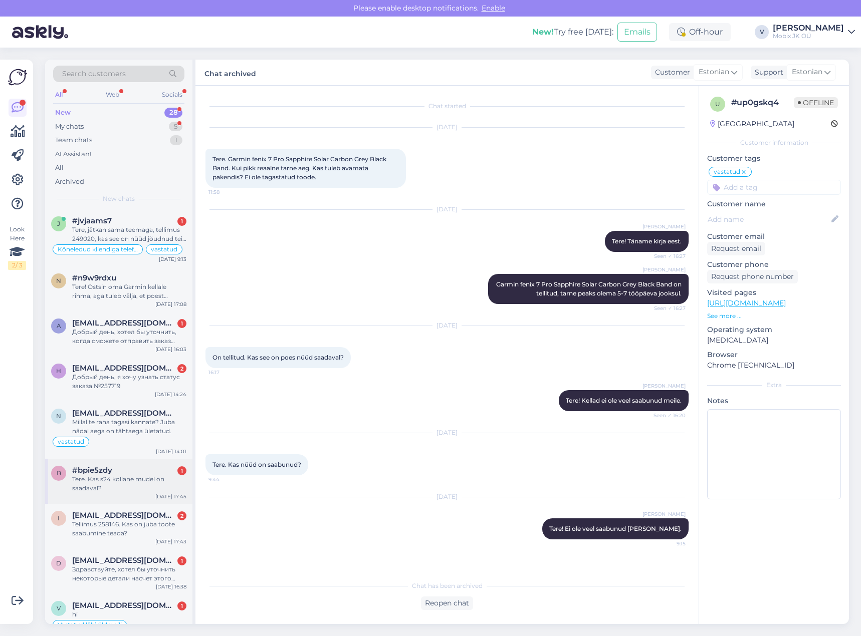
click at [162, 489] on div "Tere. Kas s24 kollane mudel on saadaval?" at bounding box center [129, 484] width 114 height 18
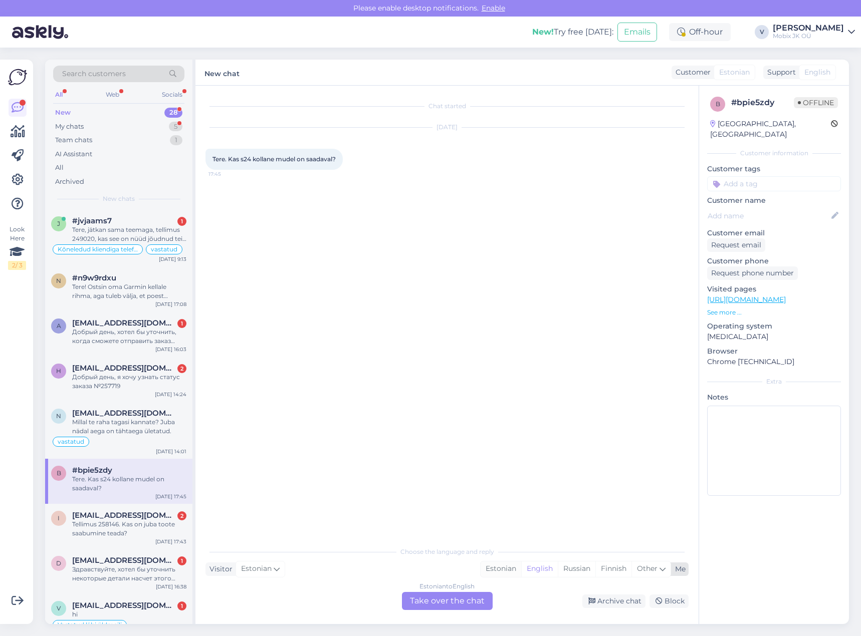
click at [488, 571] on div "Estonian" at bounding box center [501, 569] width 41 height 15
click at [475, 595] on div "Estonian to Estonian Take over the chat" at bounding box center [447, 601] width 91 height 18
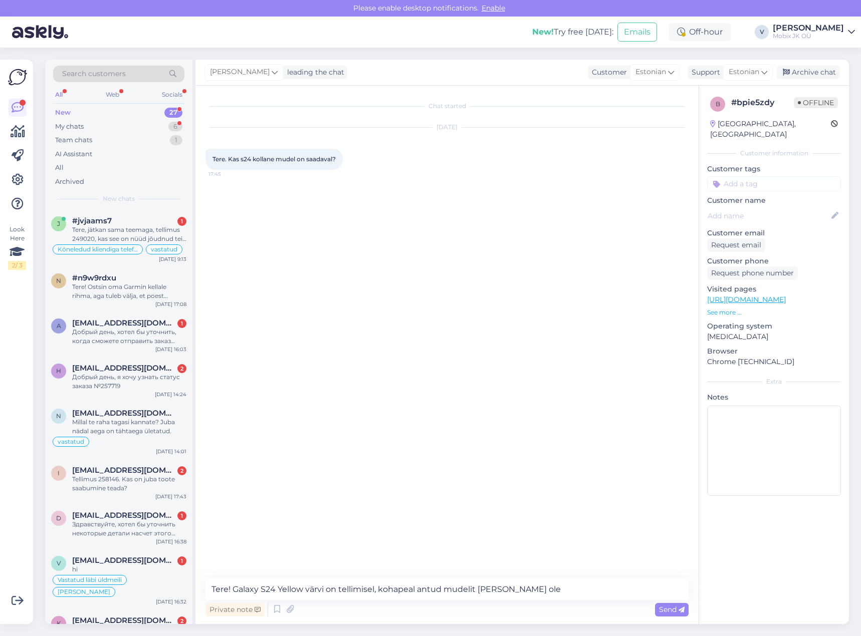
type textarea "Tere! Galaxy S24 Yellow värvi on tellimisel, kohapeal antud mudelit [PERSON_NAM…"
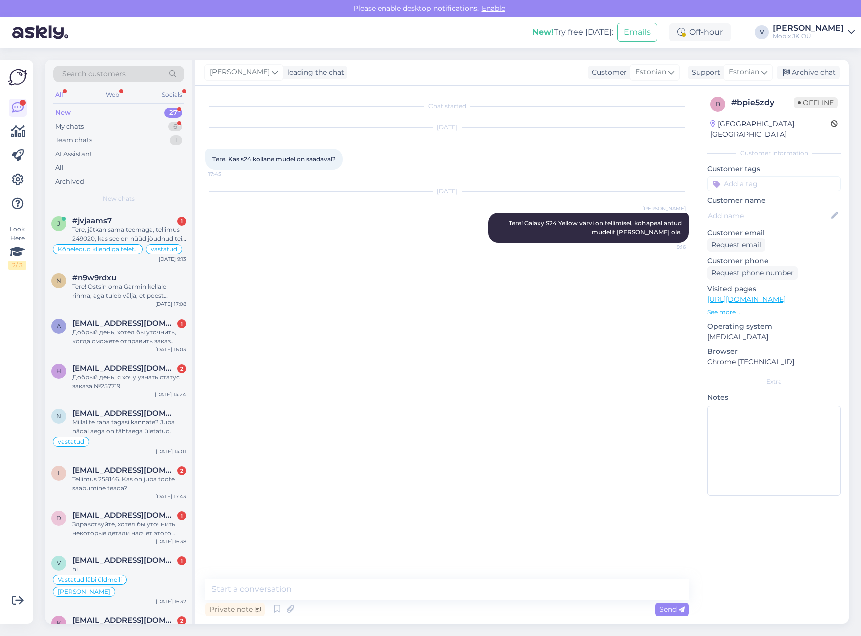
click at [748, 176] on input at bounding box center [774, 183] width 134 height 15
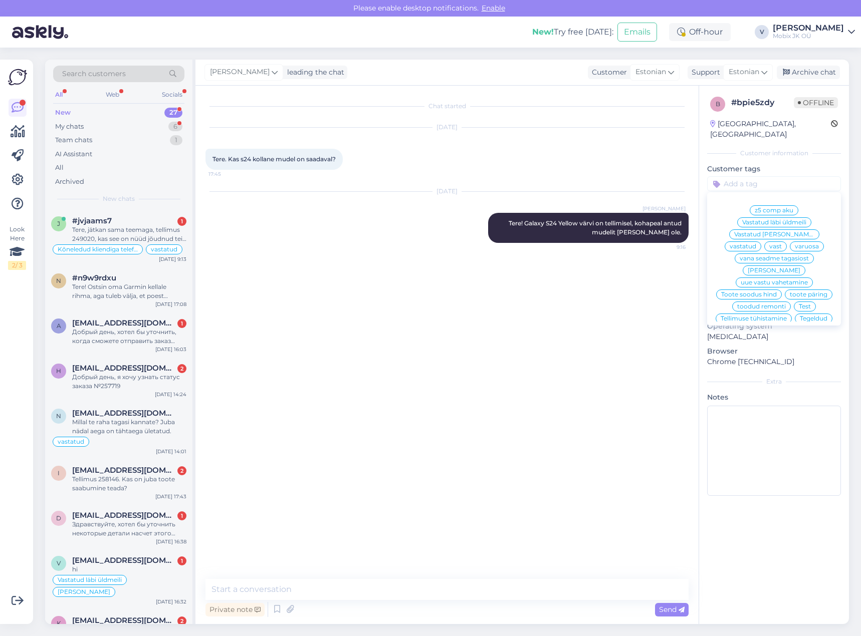
click at [756, 244] on span "vastatud" at bounding box center [743, 247] width 27 height 6
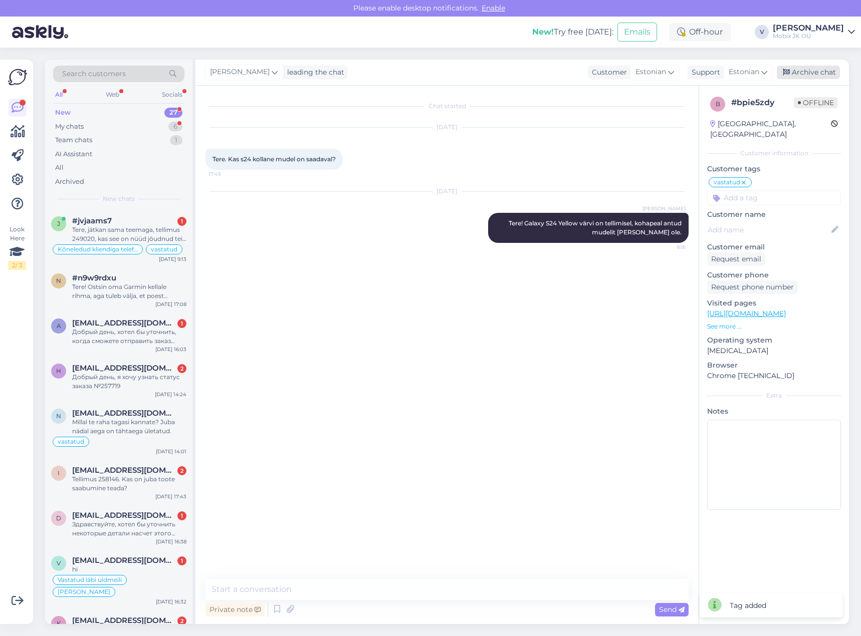
click at [818, 68] on div "Archive chat" at bounding box center [808, 73] width 63 height 14
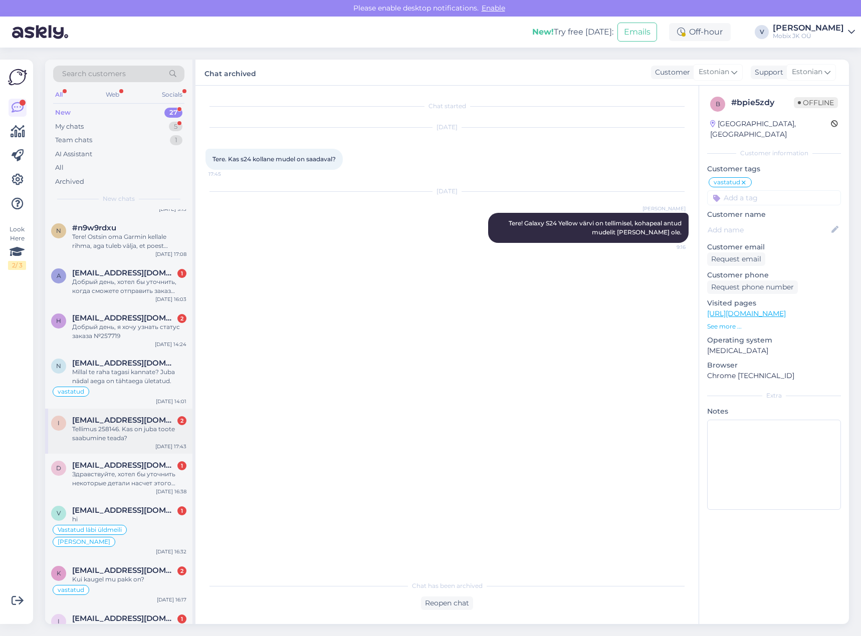
click at [128, 428] on div "Tellimus 258146. Kas on juba toote saabumine teada?" at bounding box center [129, 434] width 114 height 18
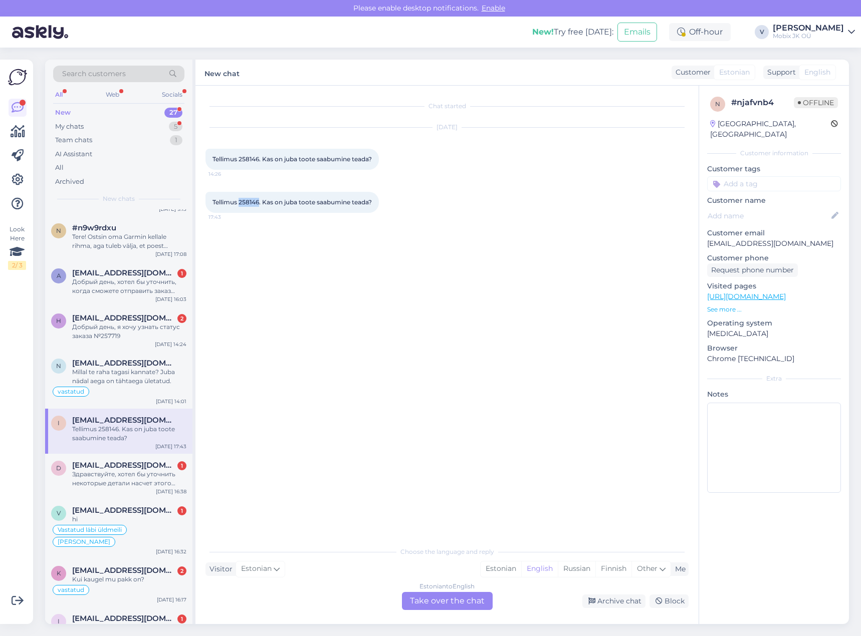
drag, startPoint x: 240, startPoint y: 202, endPoint x: 259, endPoint y: 202, distance: 19.5
click at [259, 202] on span "Tellimus 258146. Kas on juba toote saabumine teada?" at bounding box center [291, 202] width 159 height 8
copy span "258146"
drag, startPoint x: 492, startPoint y: 565, endPoint x: 476, endPoint y: 585, distance: 25.6
click at [492, 565] on div "Estonian" at bounding box center [501, 569] width 41 height 15
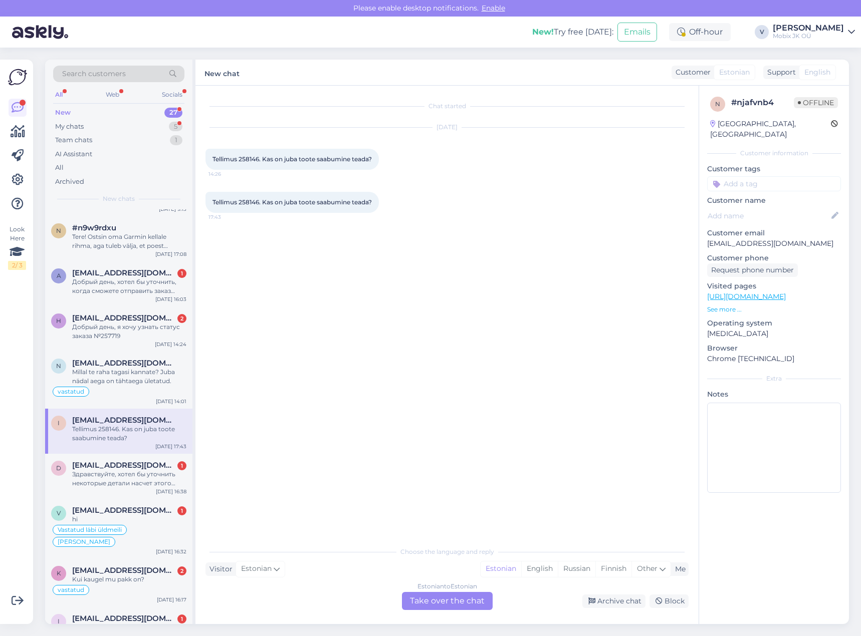
click at [471, 590] on div "Estonian to Estonian" at bounding box center [447, 586] width 60 height 9
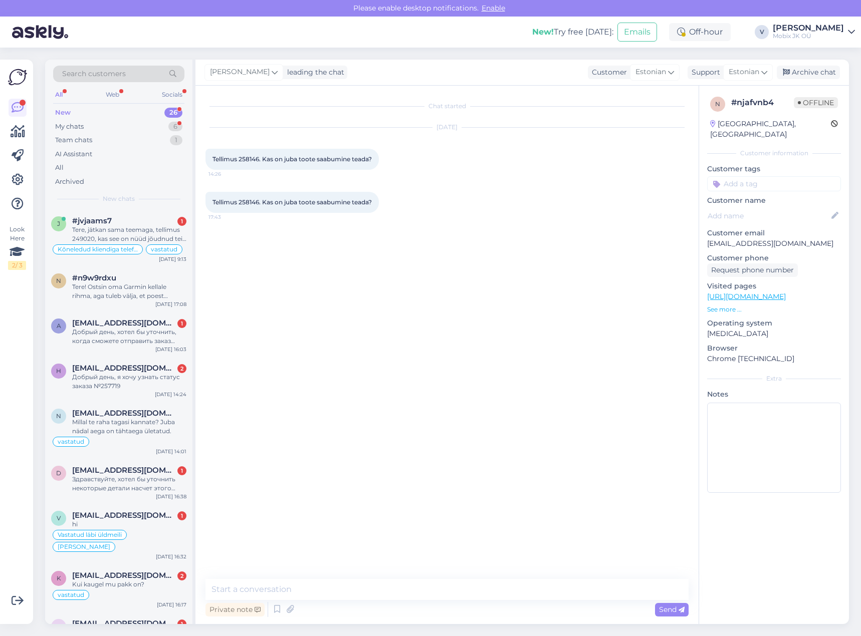
click at [471, 589] on textarea at bounding box center [446, 589] width 483 height 21
type textarea "Tere! Ei ole veel saanud infot tarne kohta."
click at [809, 176] on input at bounding box center [774, 183] width 134 height 15
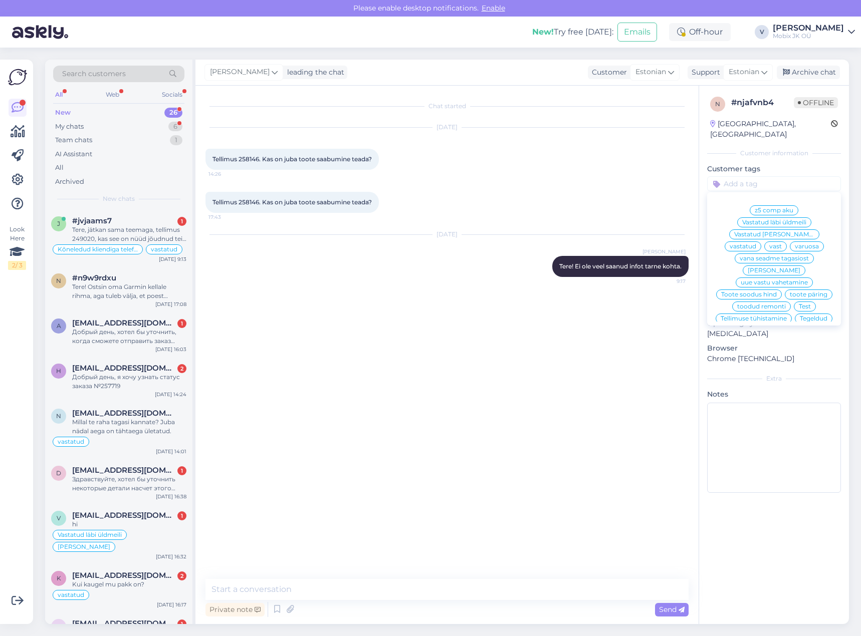
drag, startPoint x: 808, startPoint y: 224, endPoint x: 824, endPoint y: 93, distance: 131.3
click at [756, 244] on span "vastatud" at bounding box center [743, 247] width 27 height 6
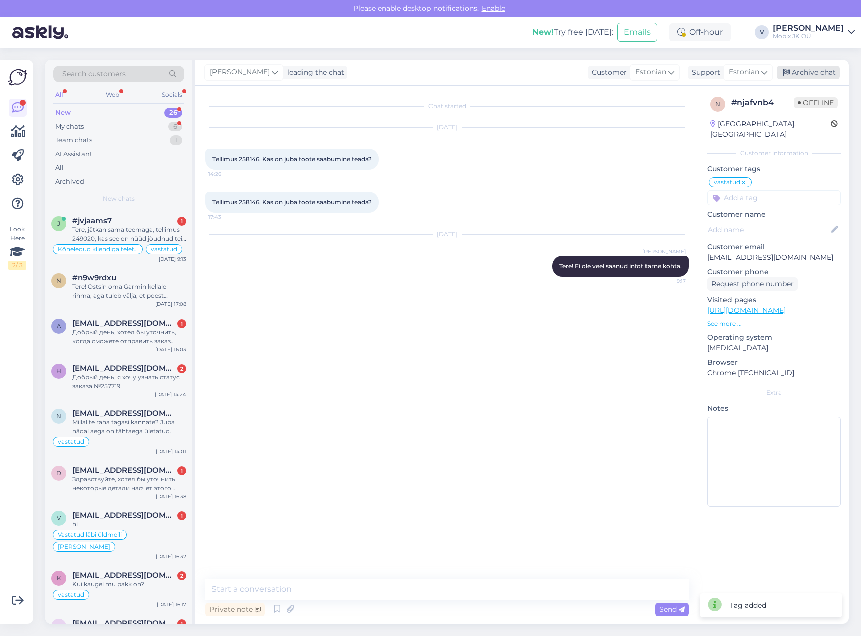
click at [818, 78] on div "Archive chat" at bounding box center [808, 73] width 63 height 14
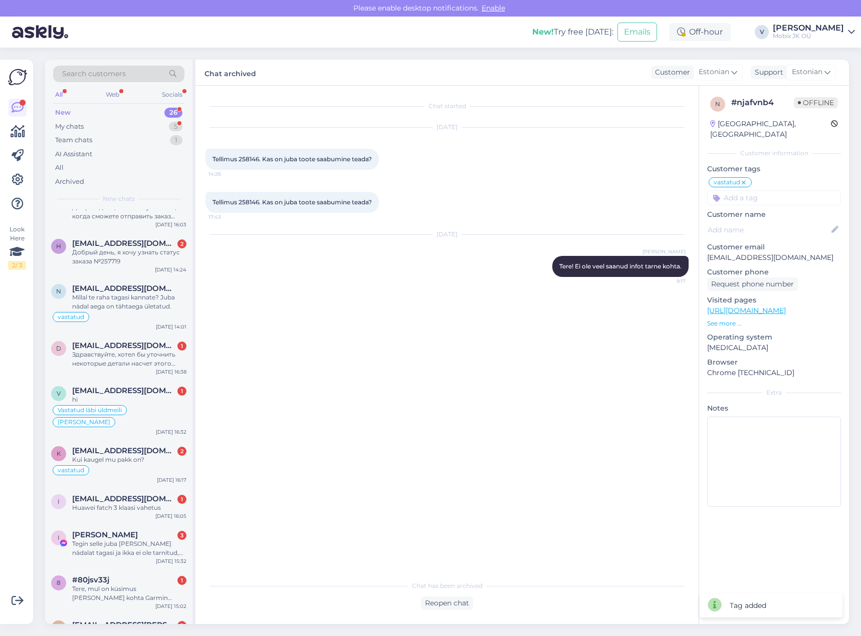
scroll to position [836, 0]
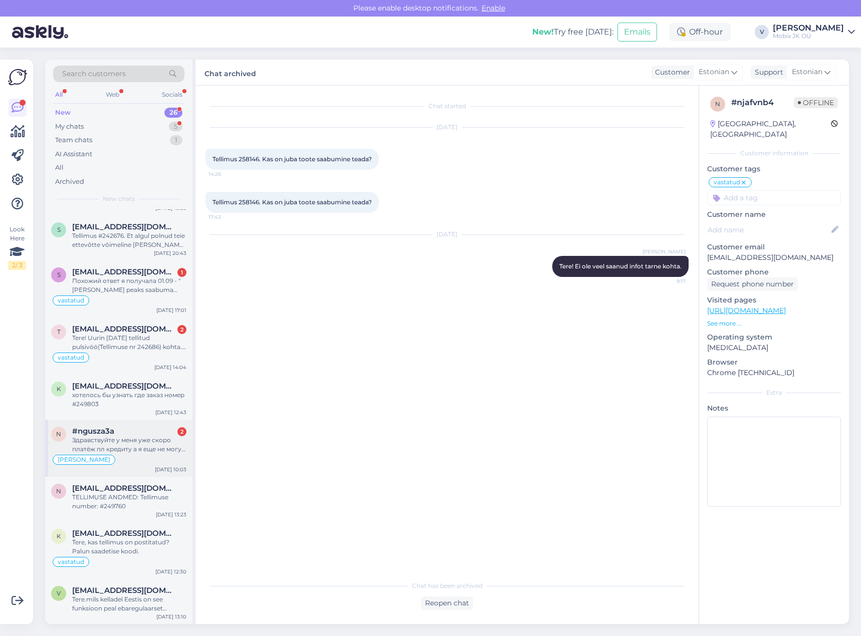
click at [124, 437] on div "Здравствуйте у меня уже скоро платёж пл кредиту а я еще не могу получить свой з…" at bounding box center [129, 445] width 114 height 18
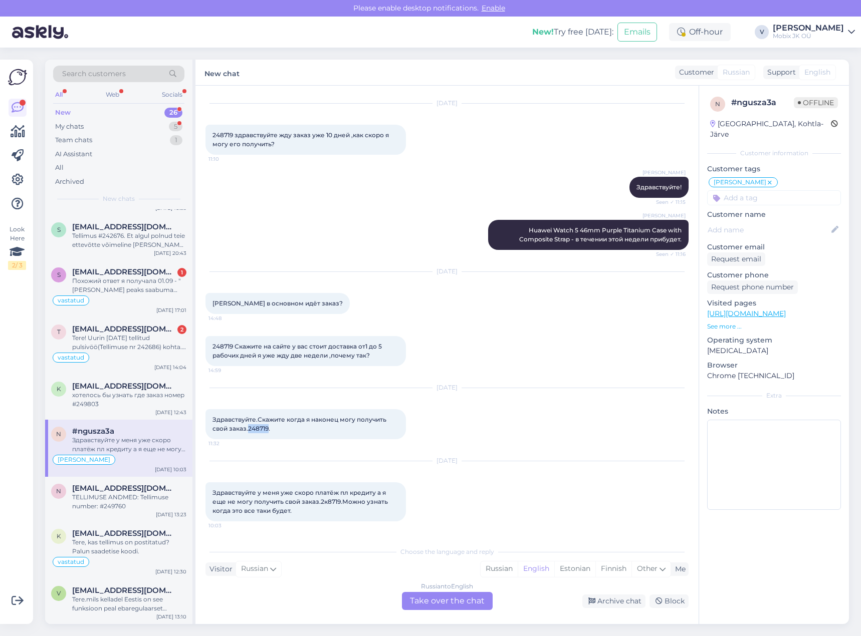
drag, startPoint x: 248, startPoint y: 428, endPoint x: 268, endPoint y: 428, distance: 20.1
click at [268, 428] on span "Здравствуйте.Скажите когда я наконец могу получить свой заказ.248719." at bounding box center [299, 424] width 175 height 17
copy span "248719"
